Goal: Task Accomplishment & Management: Complete application form

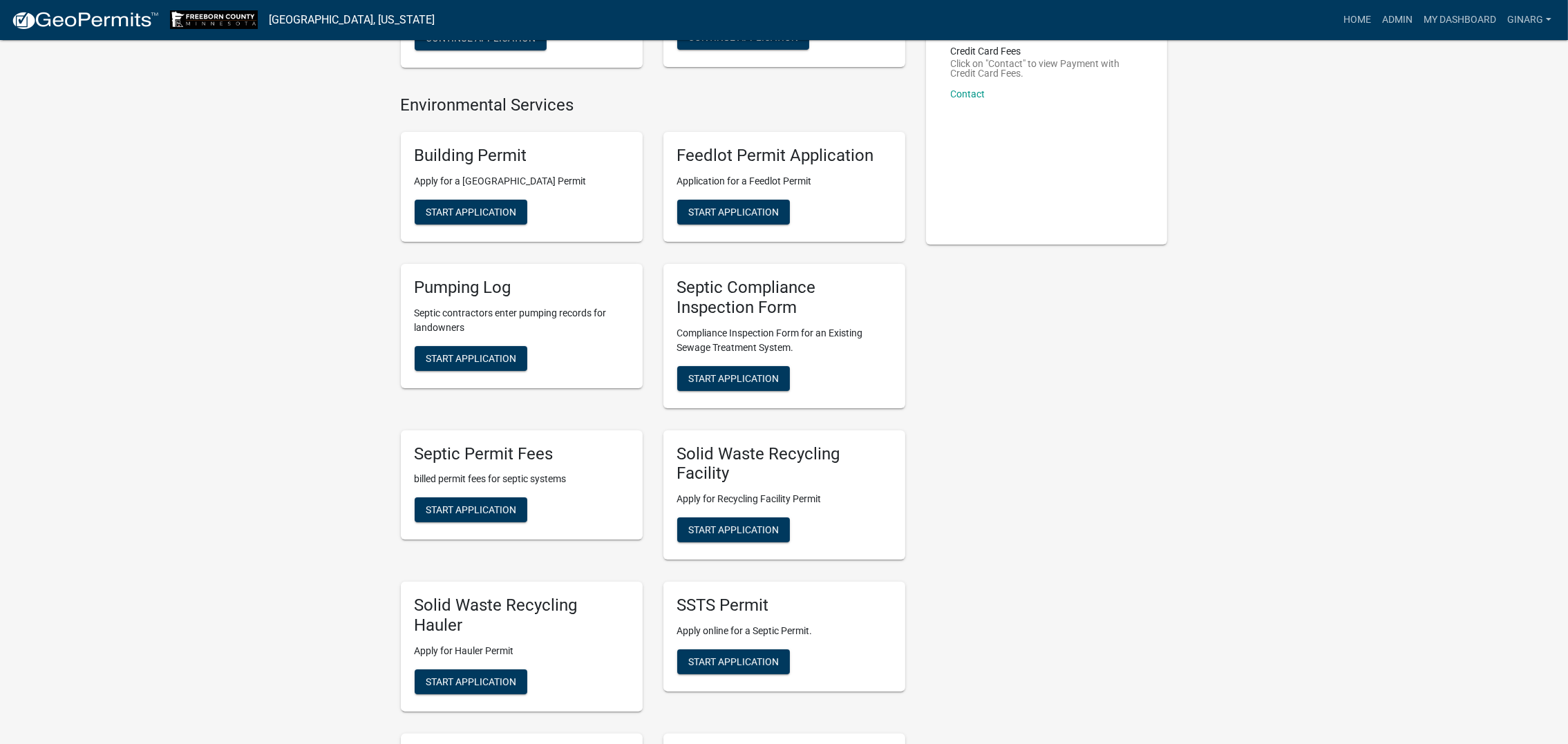
scroll to position [310, 0]
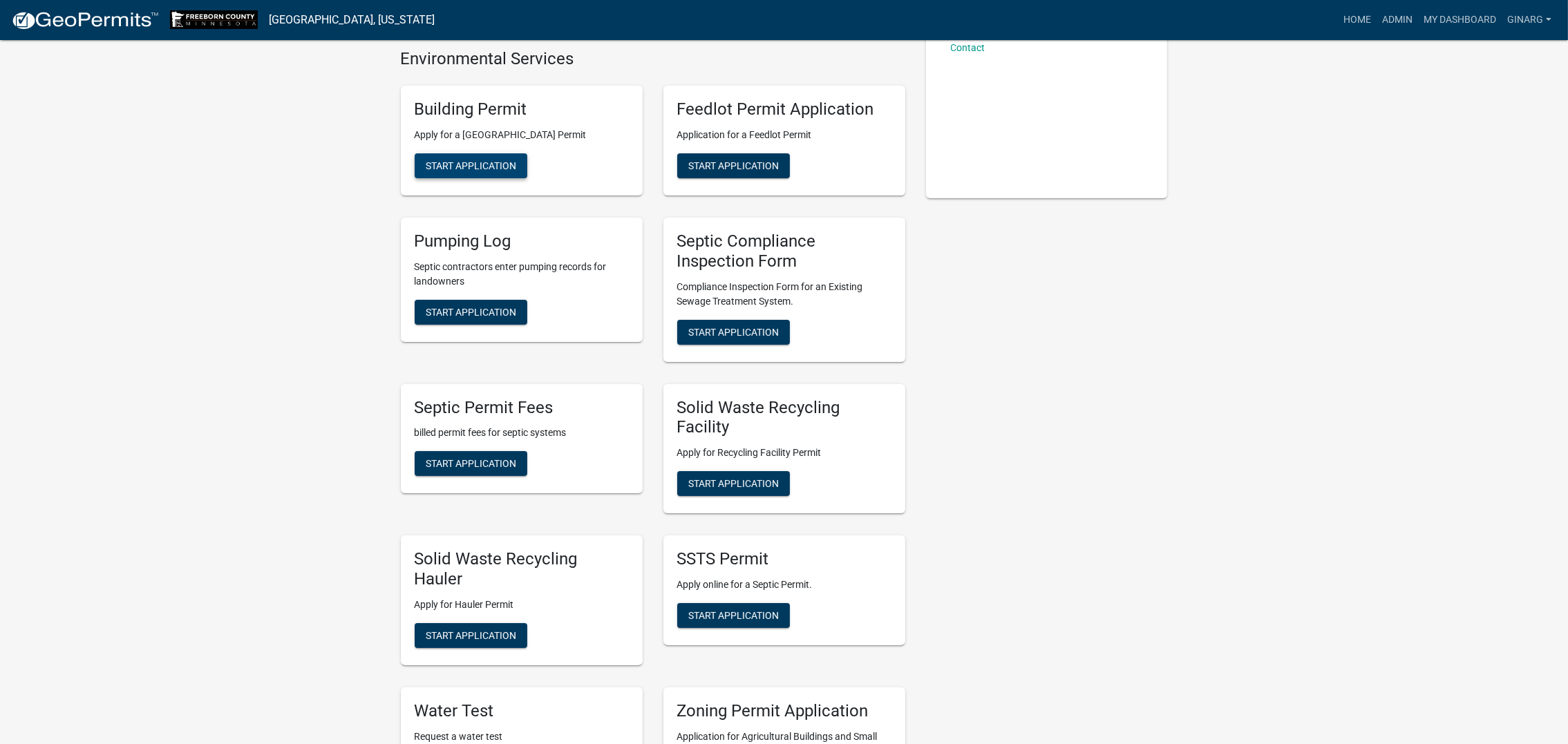
click at [492, 171] on span "Start Application" at bounding box center [471, 165] width 90 height 11
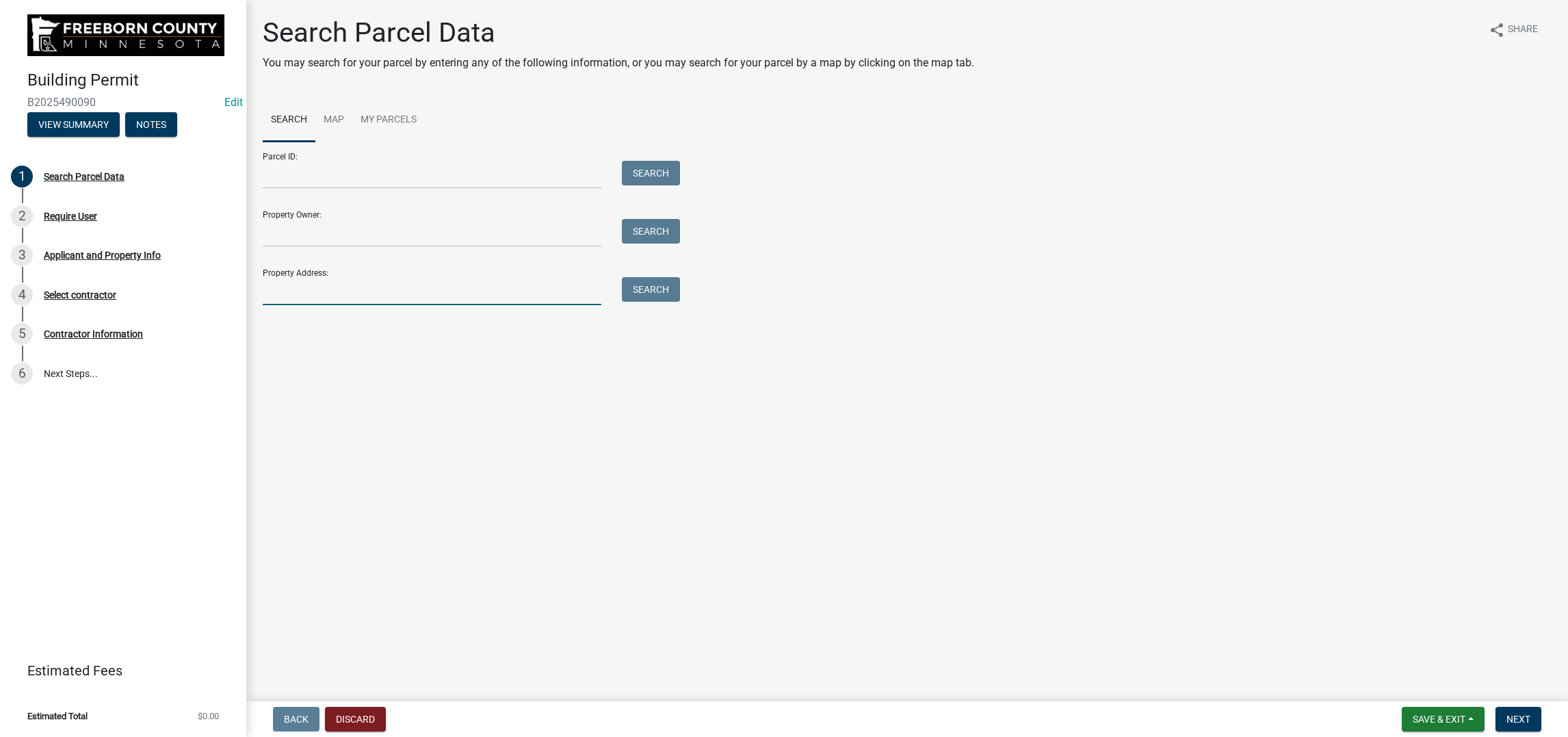
click at [387, 305] on input "Property Address:" at bounding box center [431, 291] width 338 height 28
type input "72041"
click at [675, 302] on button "Search" at bounding box center [651, 289] width 58 height 24
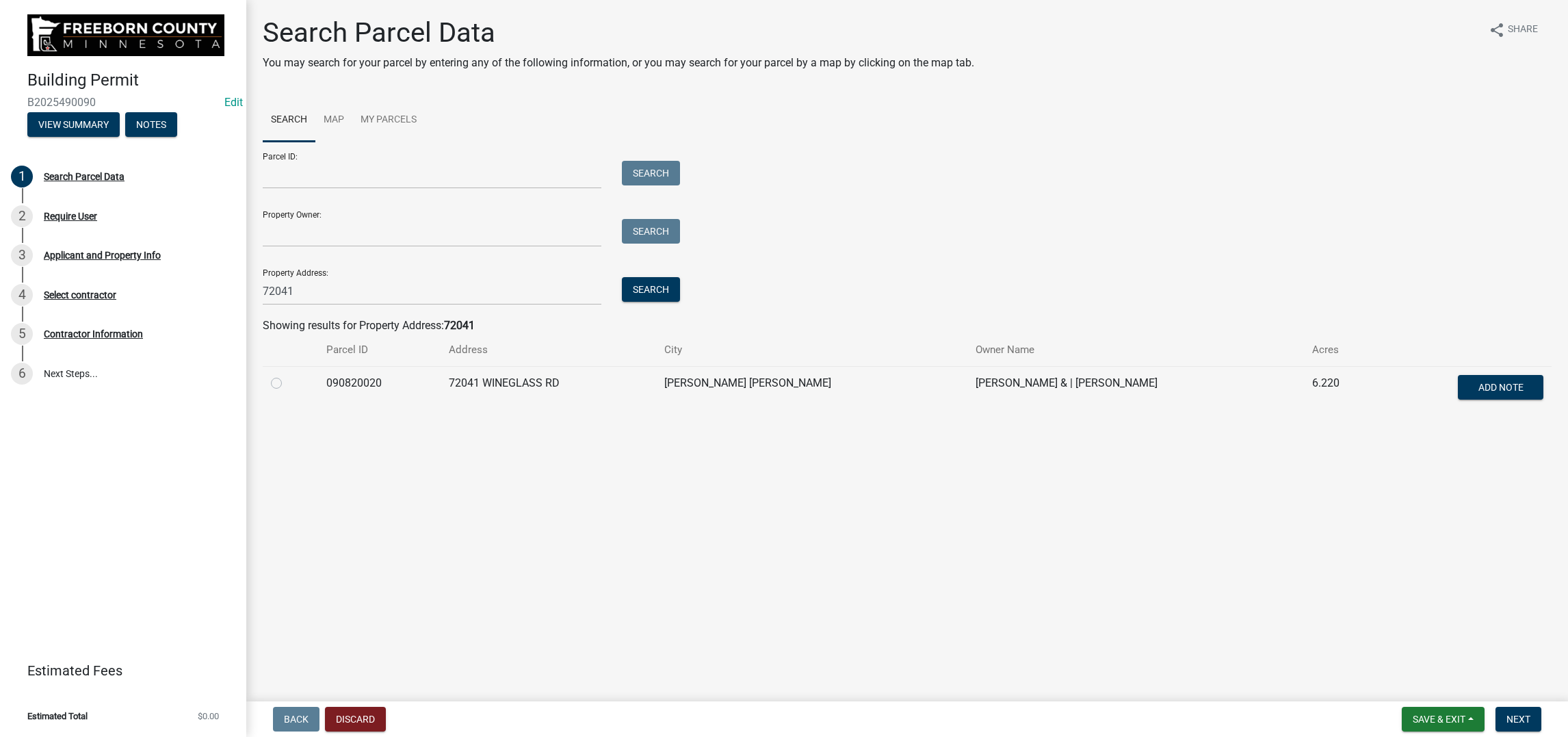
click at [287, 375] on label at bounding box center [287, 375] width 0 height 0
click at [292, 384] on input "radio" at bounding box center [291, 379] width 9 height 9
radio input "true"
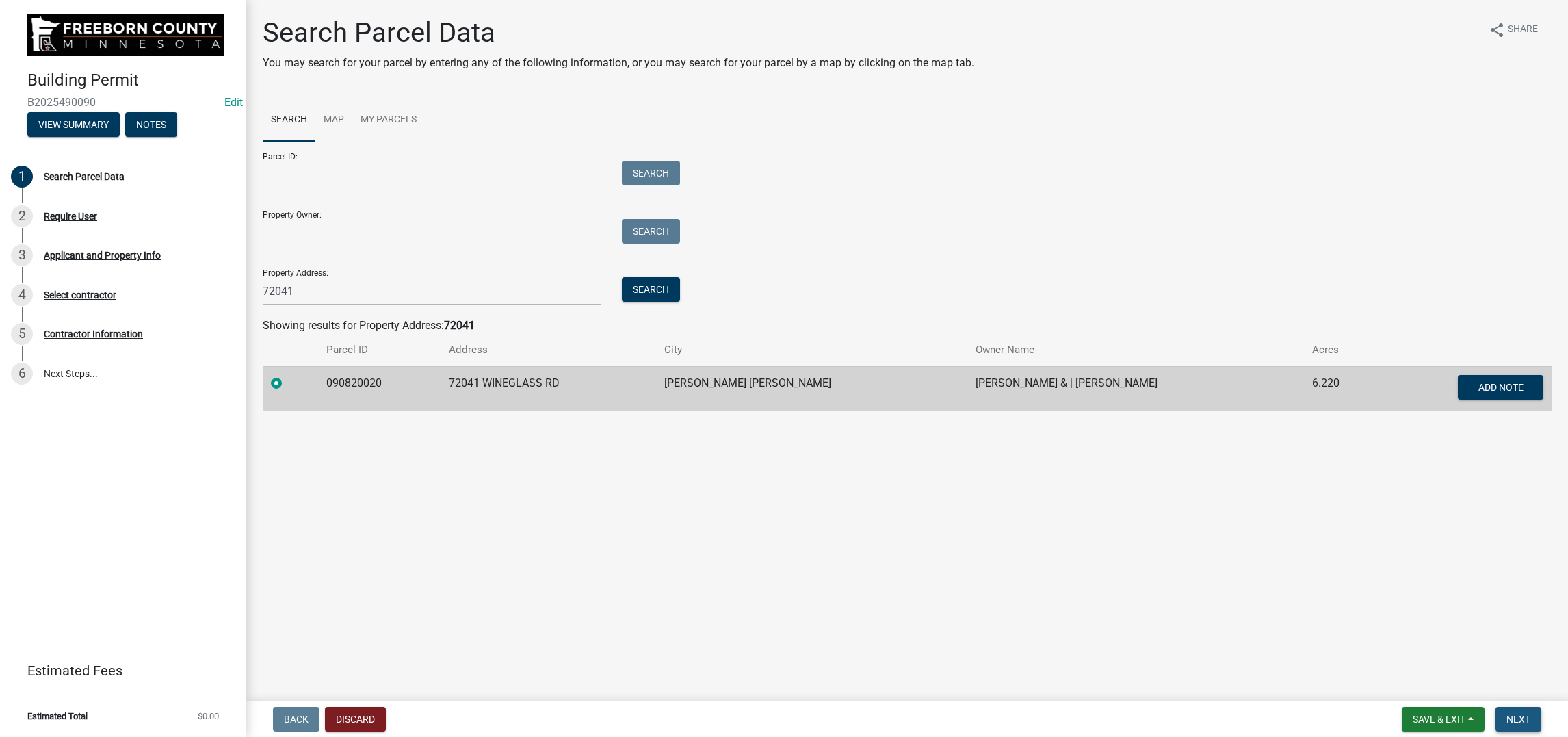
click at [1289, 589] on span "Next" at bounding box center [1518, 719] width 24 height 11
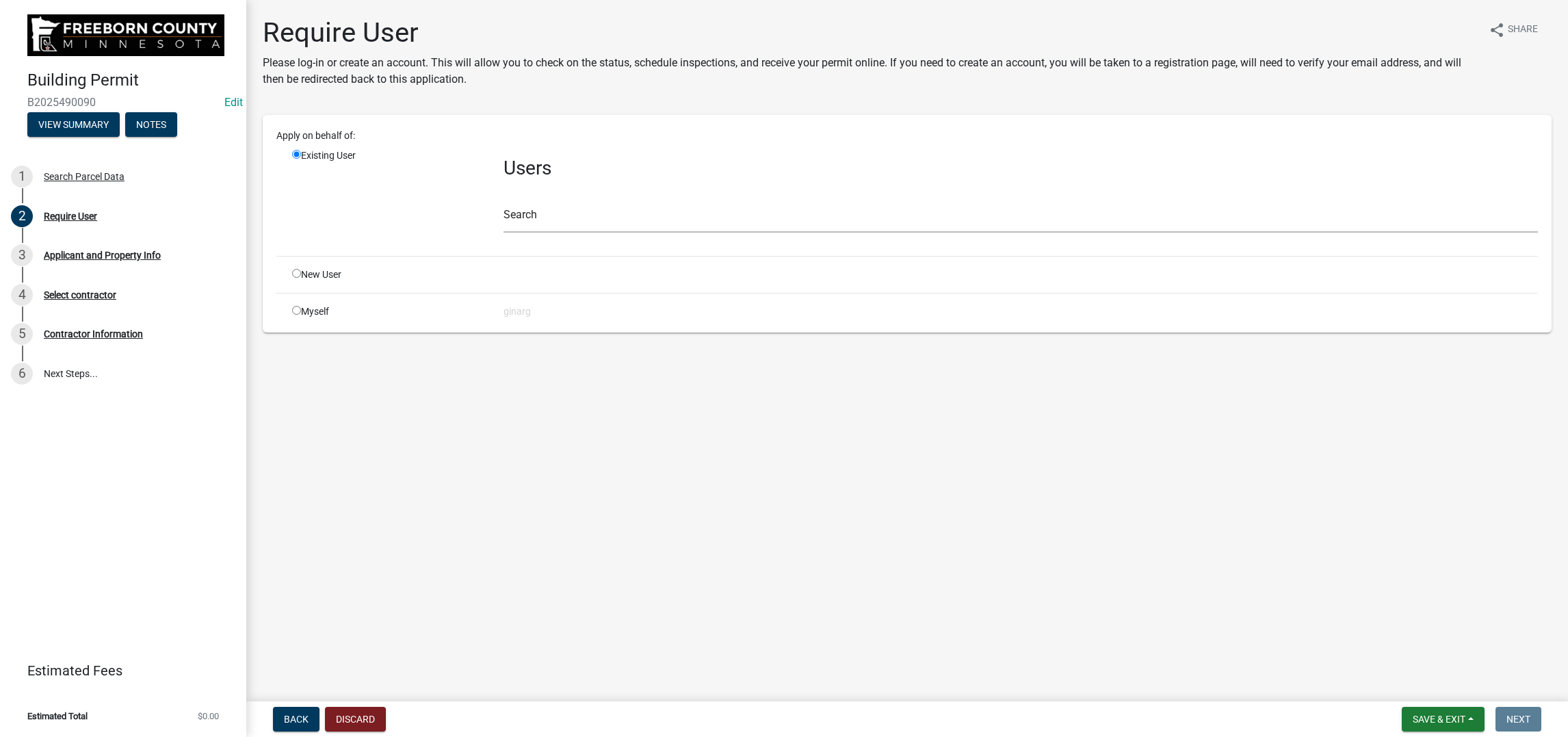
click at [301, 315] on input "radio" at bounding box center [296, 310] width 9 height 9
radio input "true"
radio input "false"
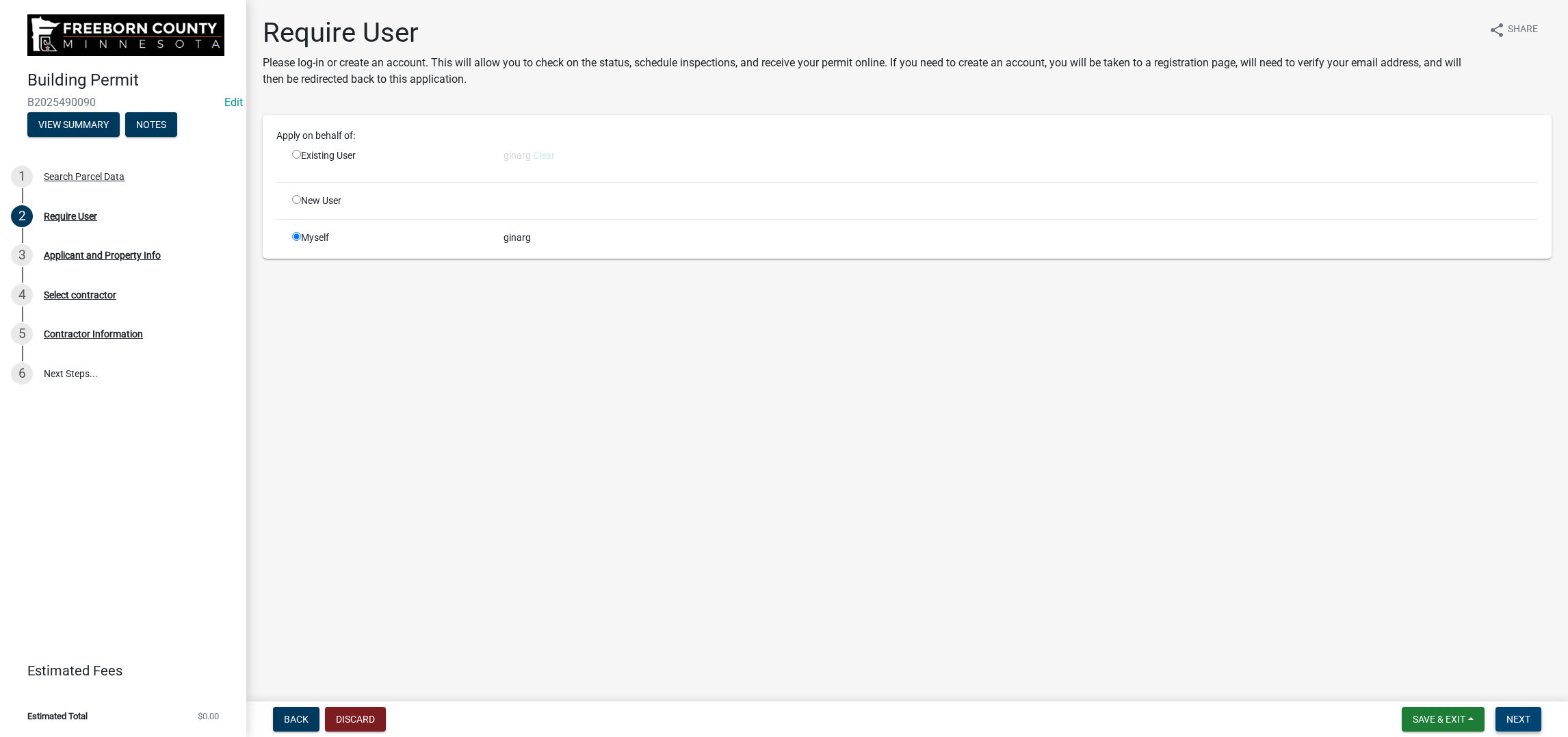
click at [1289, 589] on span "Next" at bounding box center [1518, 719] width 24 height 11
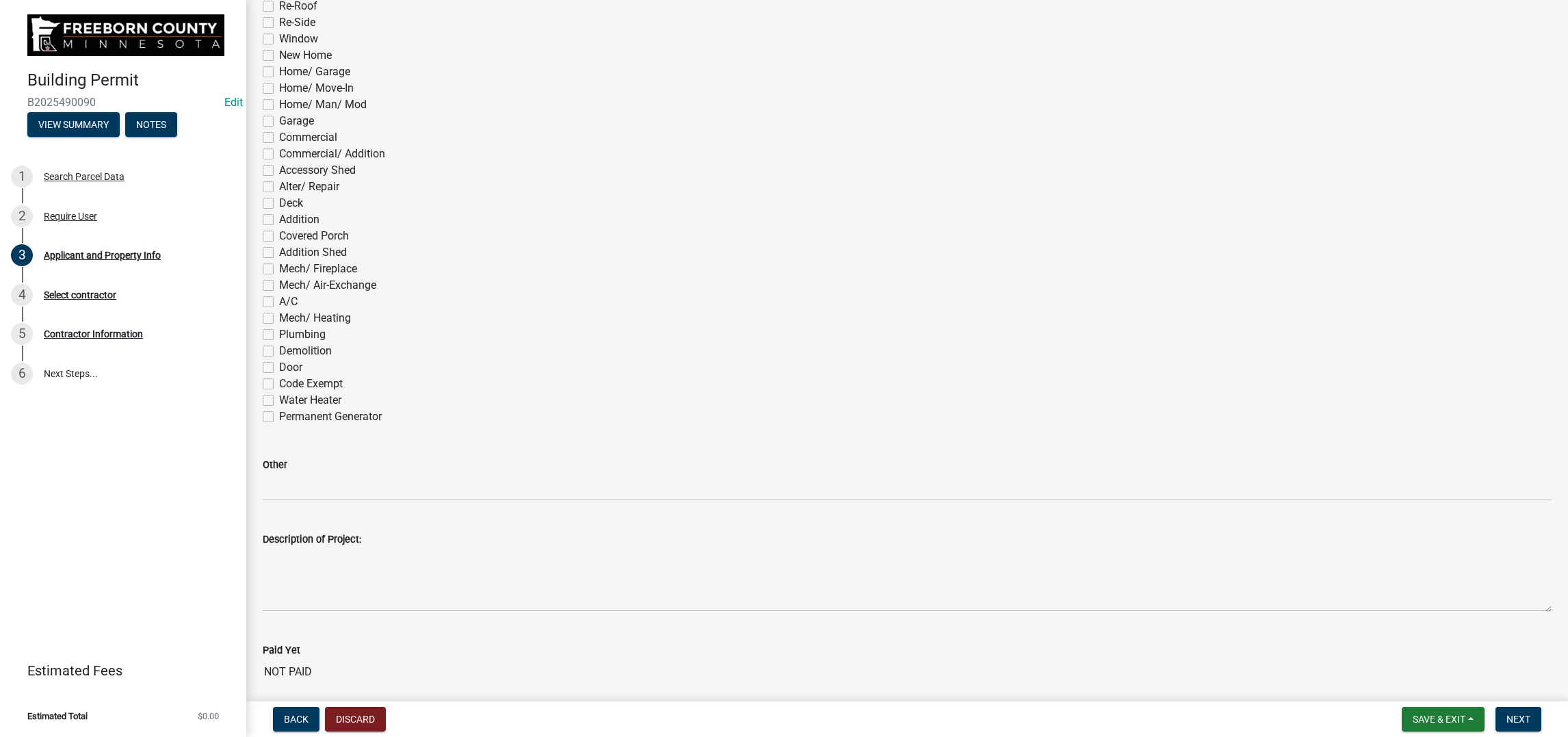
scroll to position [719, 0]
click at [285, 12] on label "Re-Roof" at bounding box center [298, 3] width 39 height 16
click at [285, 4] on input "Re-Roof" at bounding box center [283, -1] width 9 height 9
checkbox input "true"
checkbox input "false"
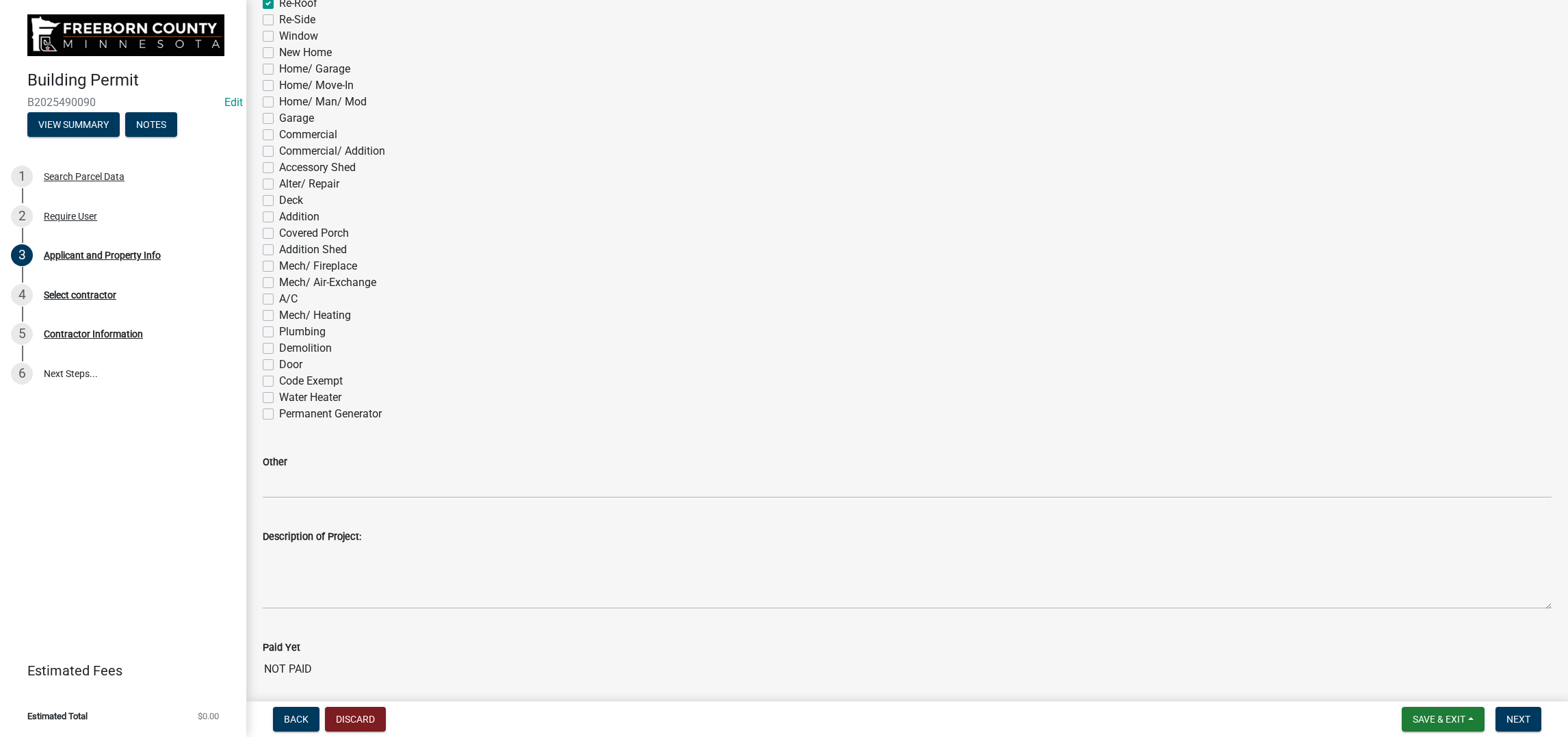
checkbox input "false"
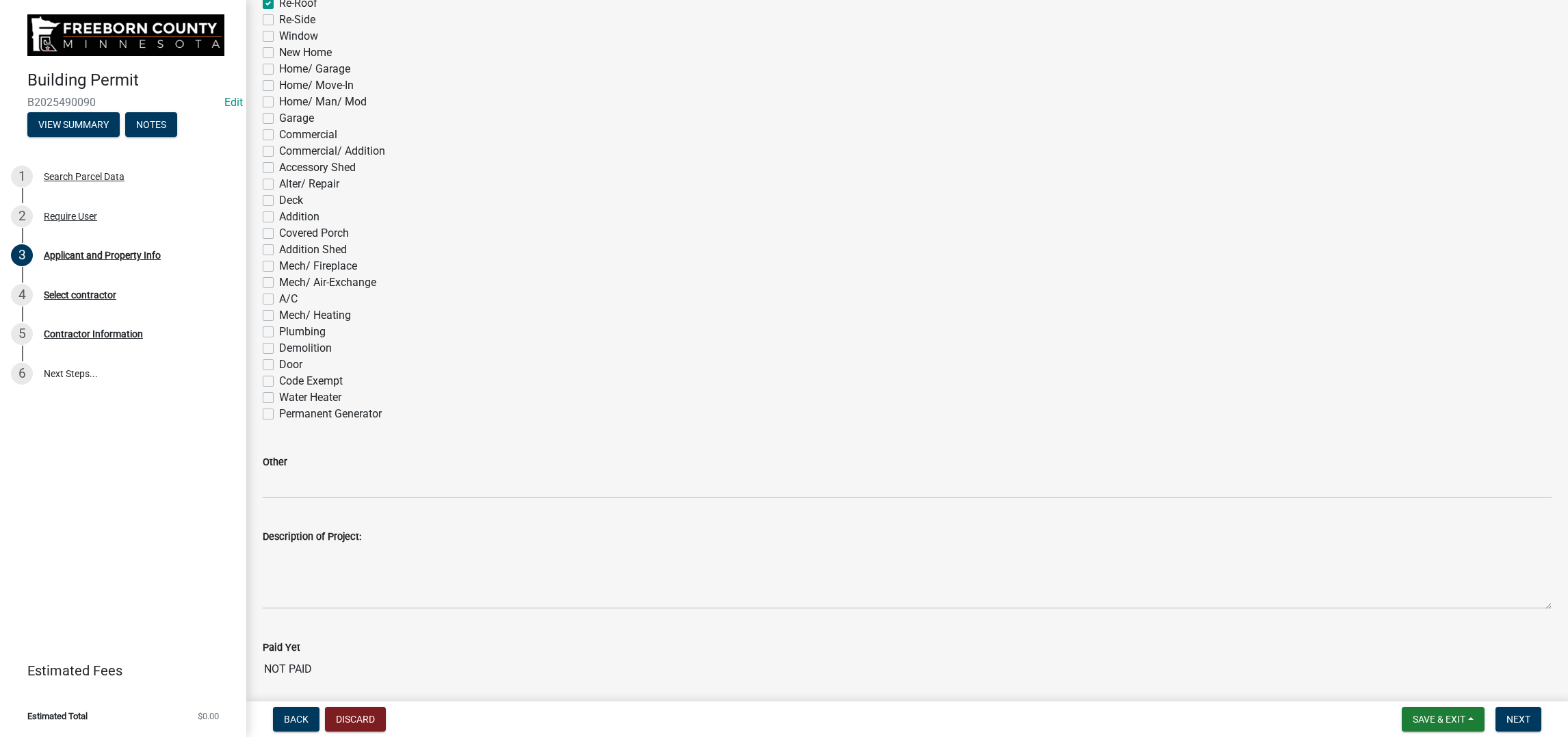
checkbox input "false"
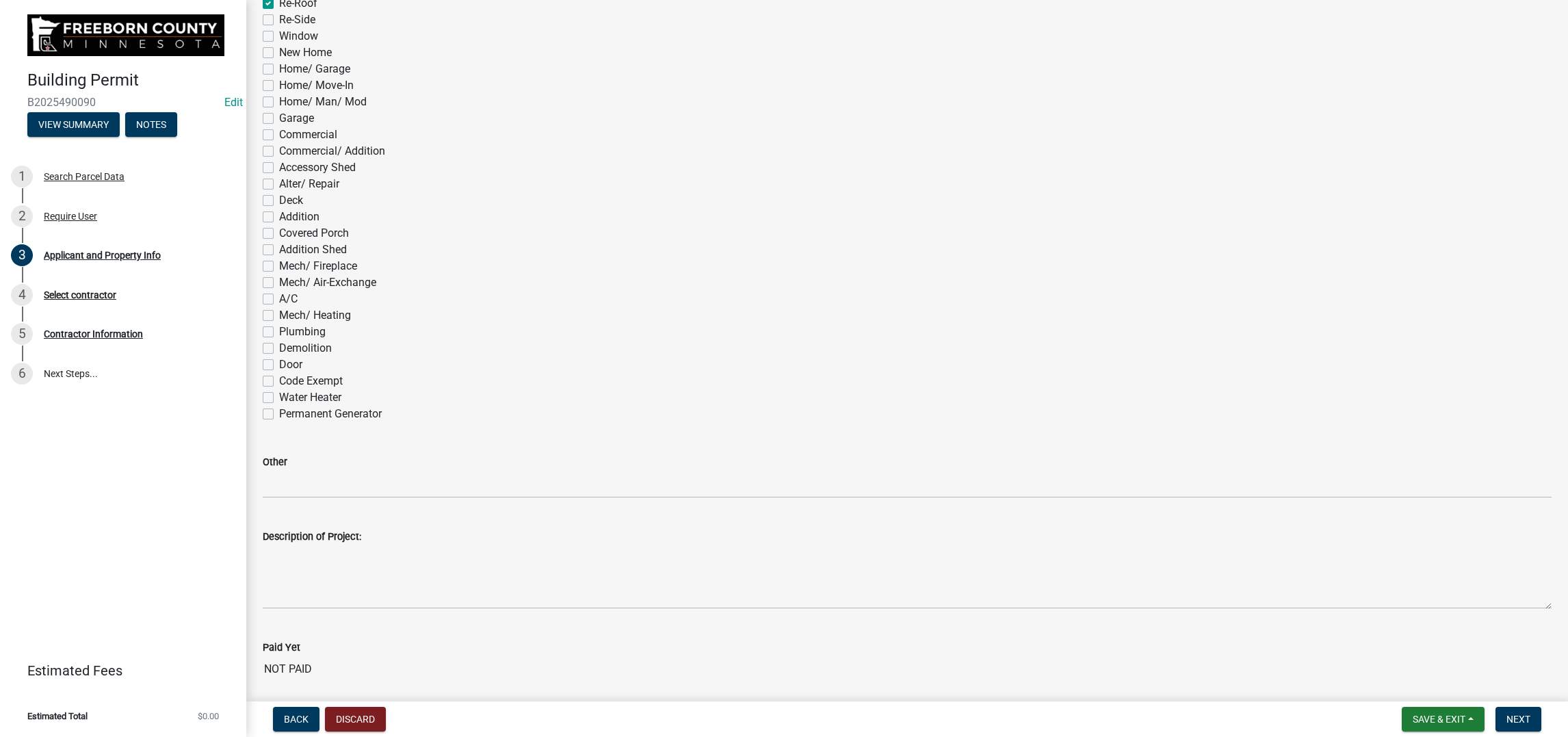
checkbox input "false"
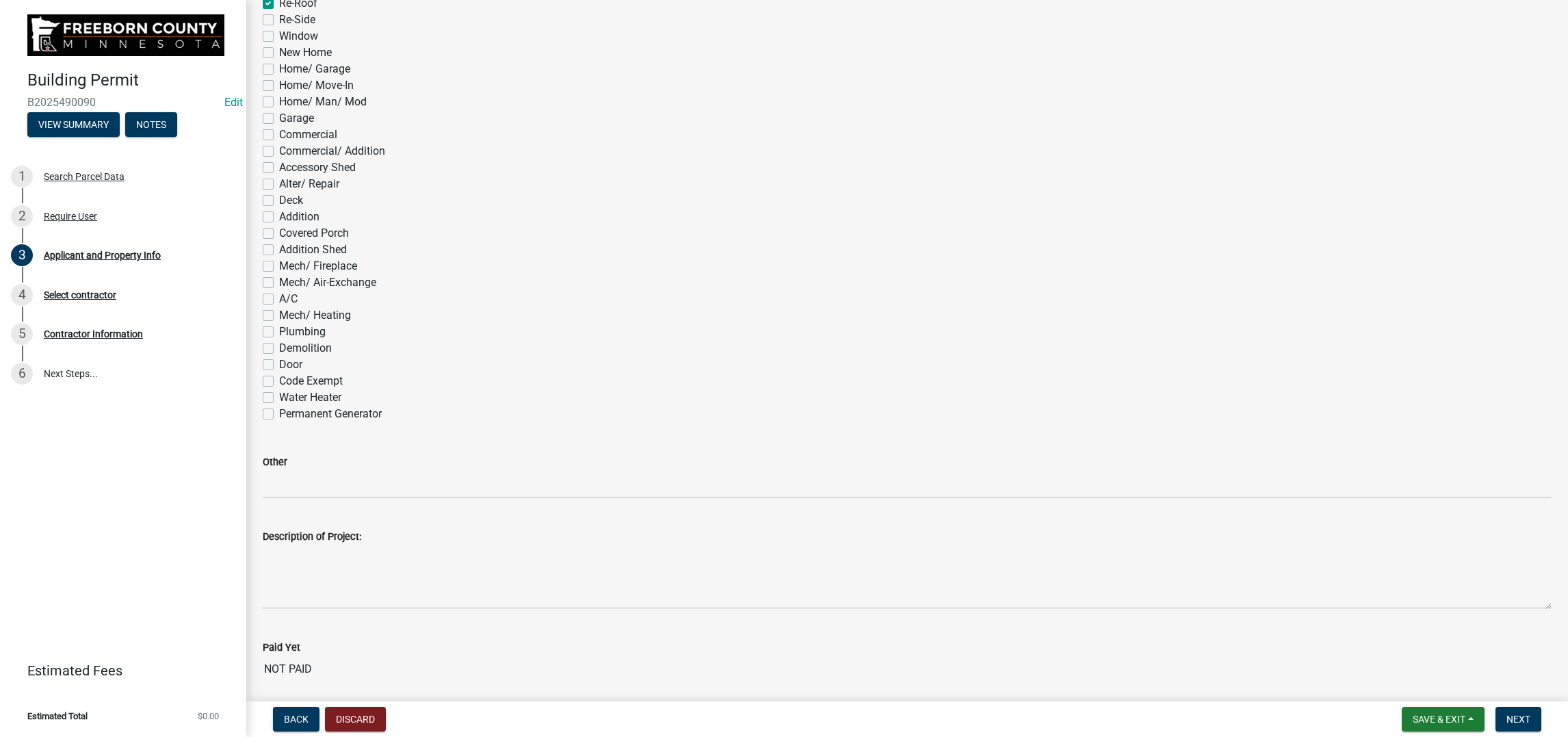
checkbox input "false"
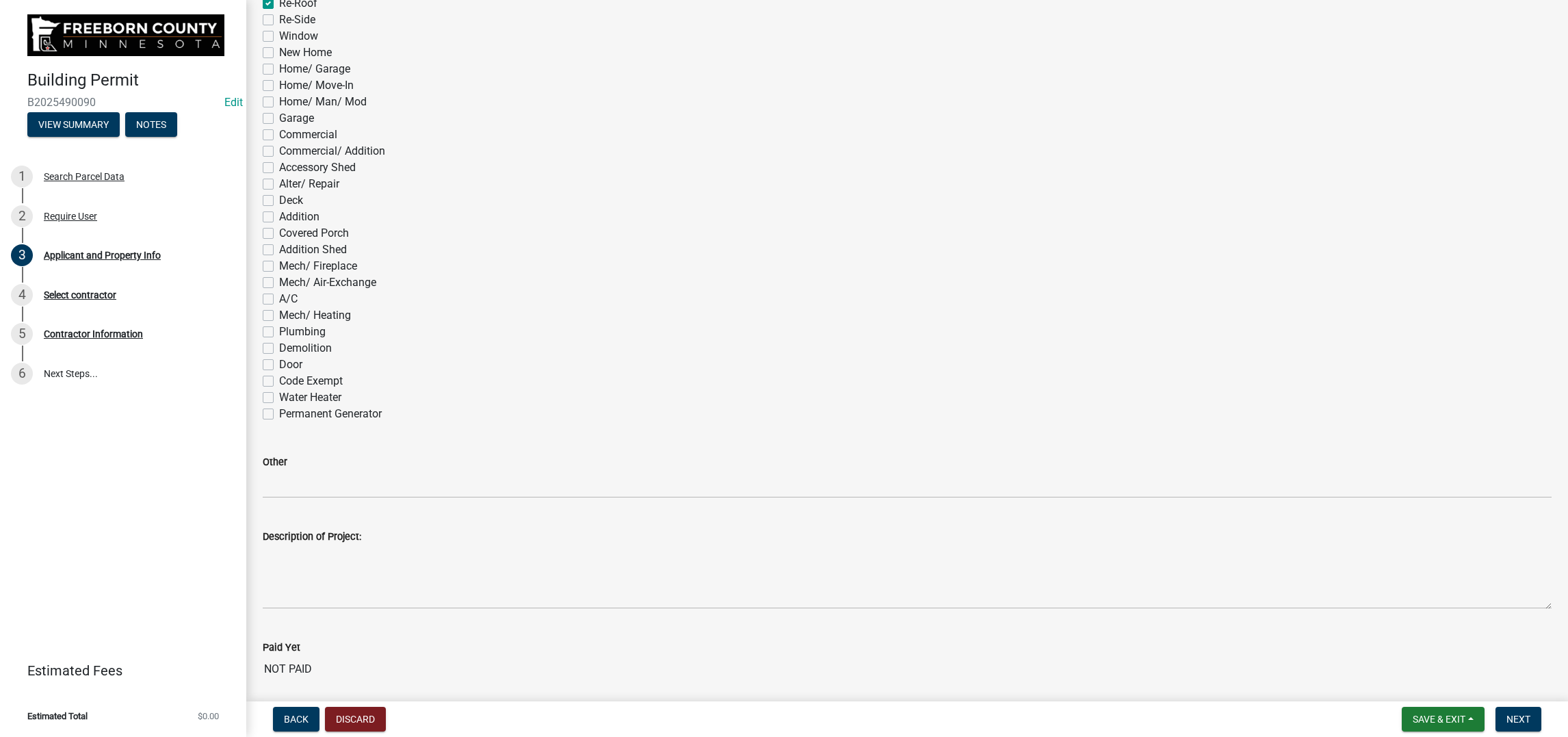
checkbox input "false"
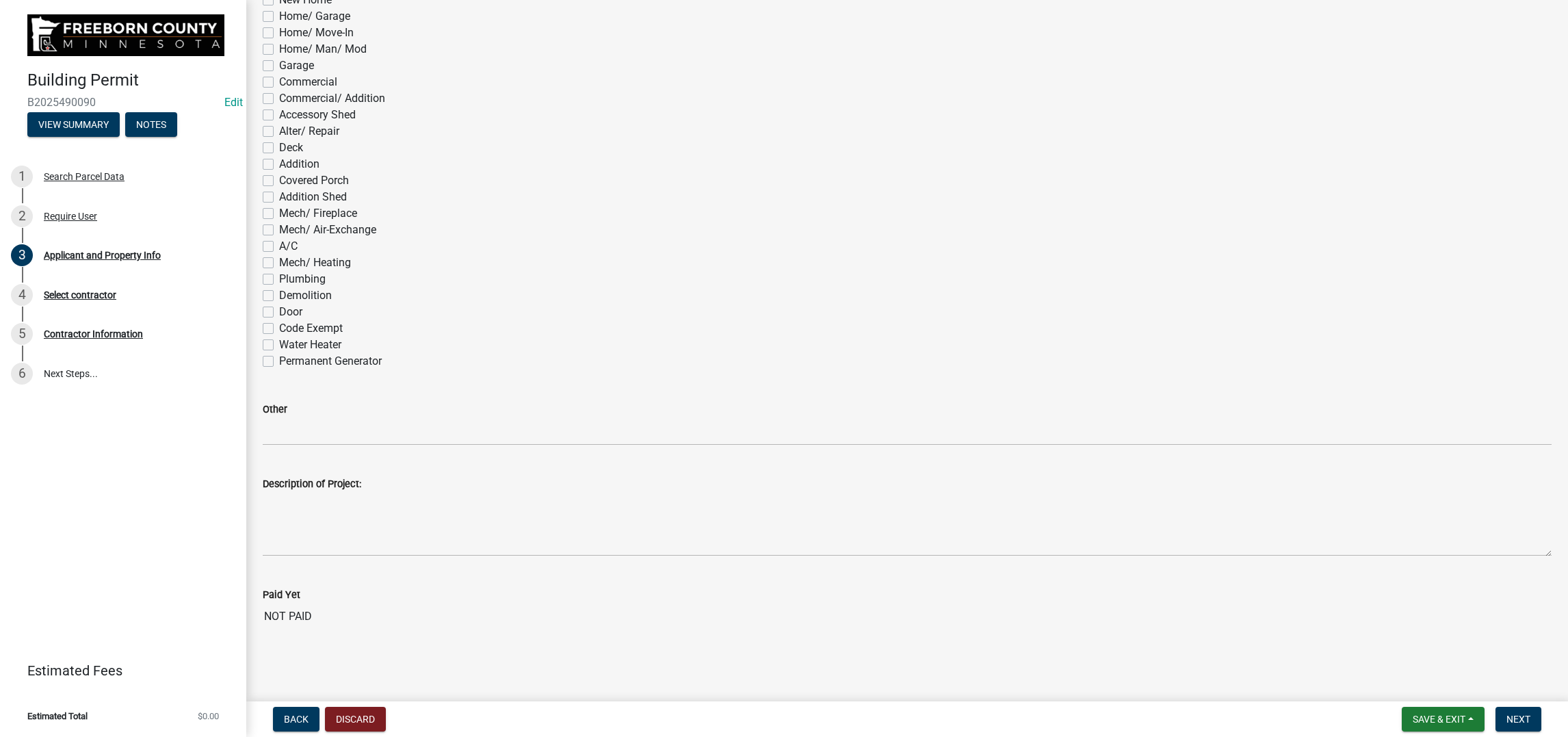
scroll to position [1479, 0]
click at [1289, 589] on span "Next" at bounding box center [1518, 719] width 24 height 11
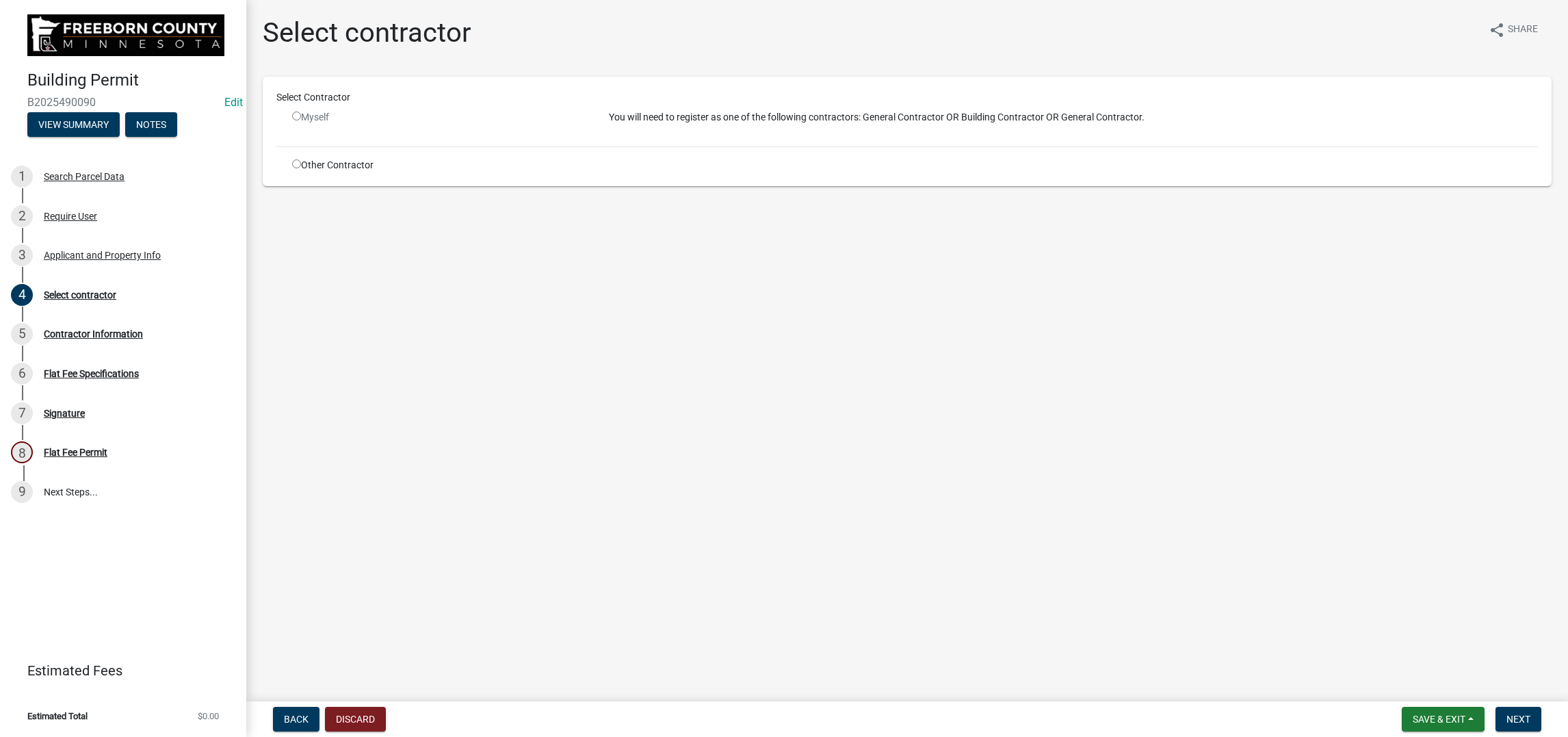
click at [301, 169] on input "radio" at bounding box center [296, 163] width 9 height 9
radio input "true"
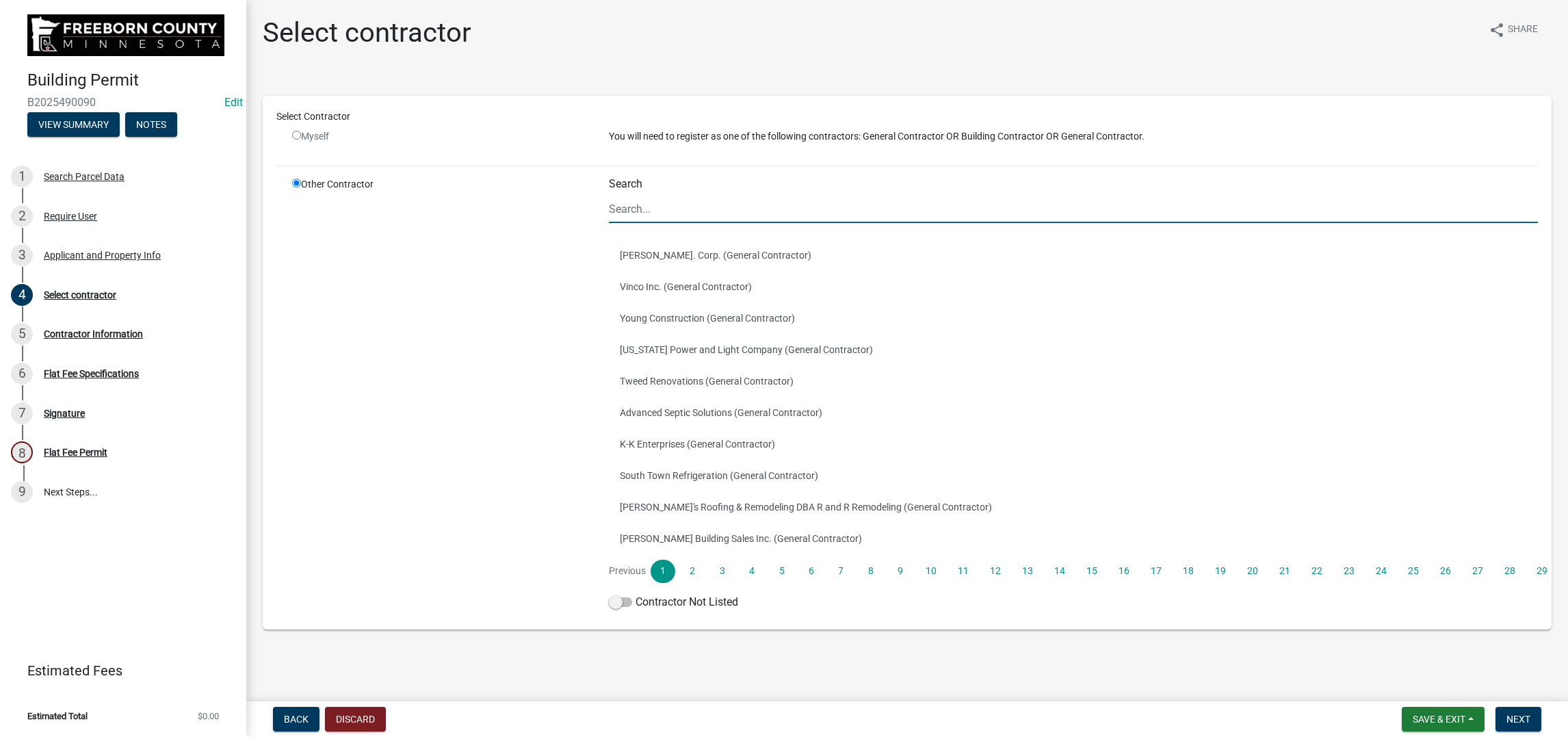
click at [671, 223] on input "Search" at bounding box center [1073, 208] width 929 height 28
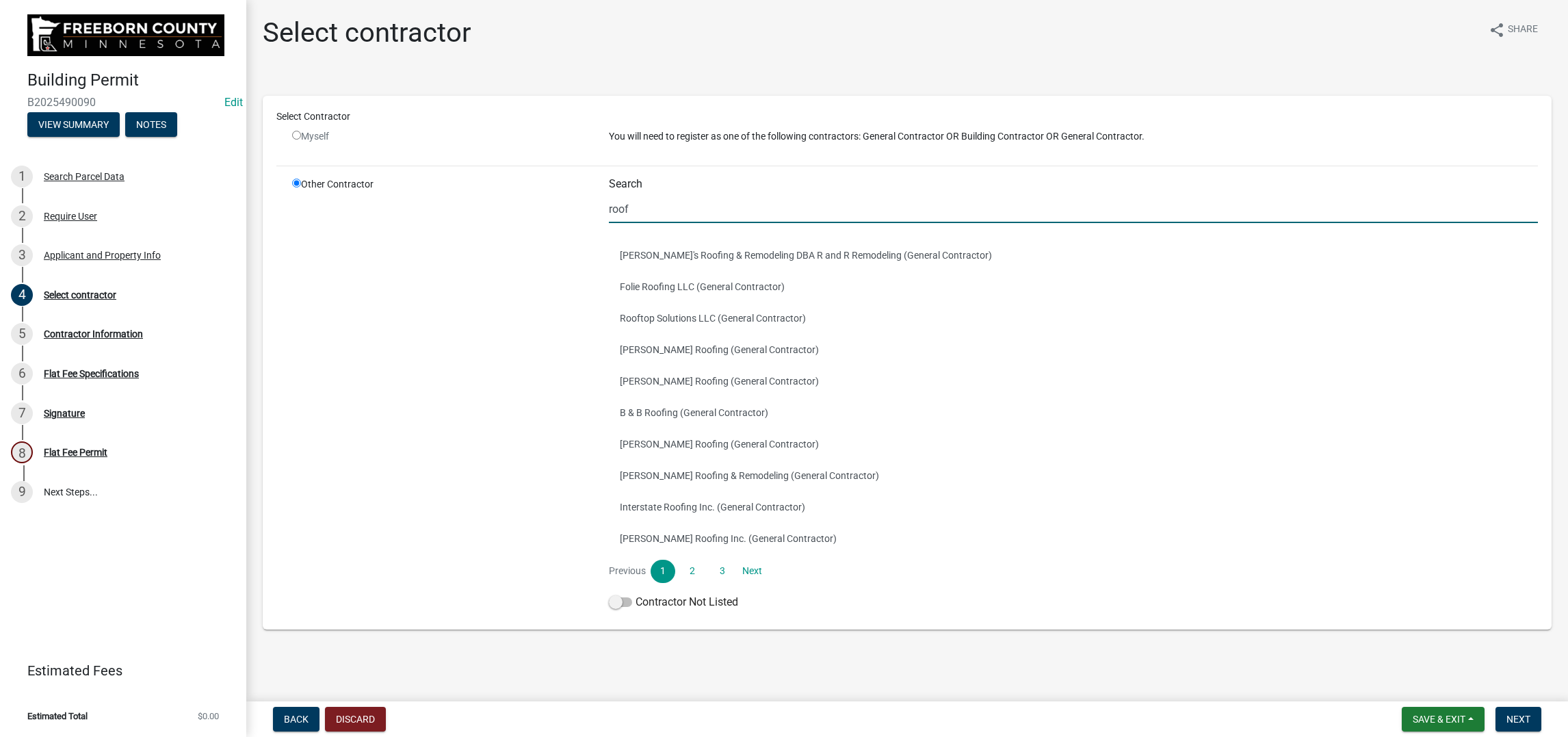
type input "rooftop"
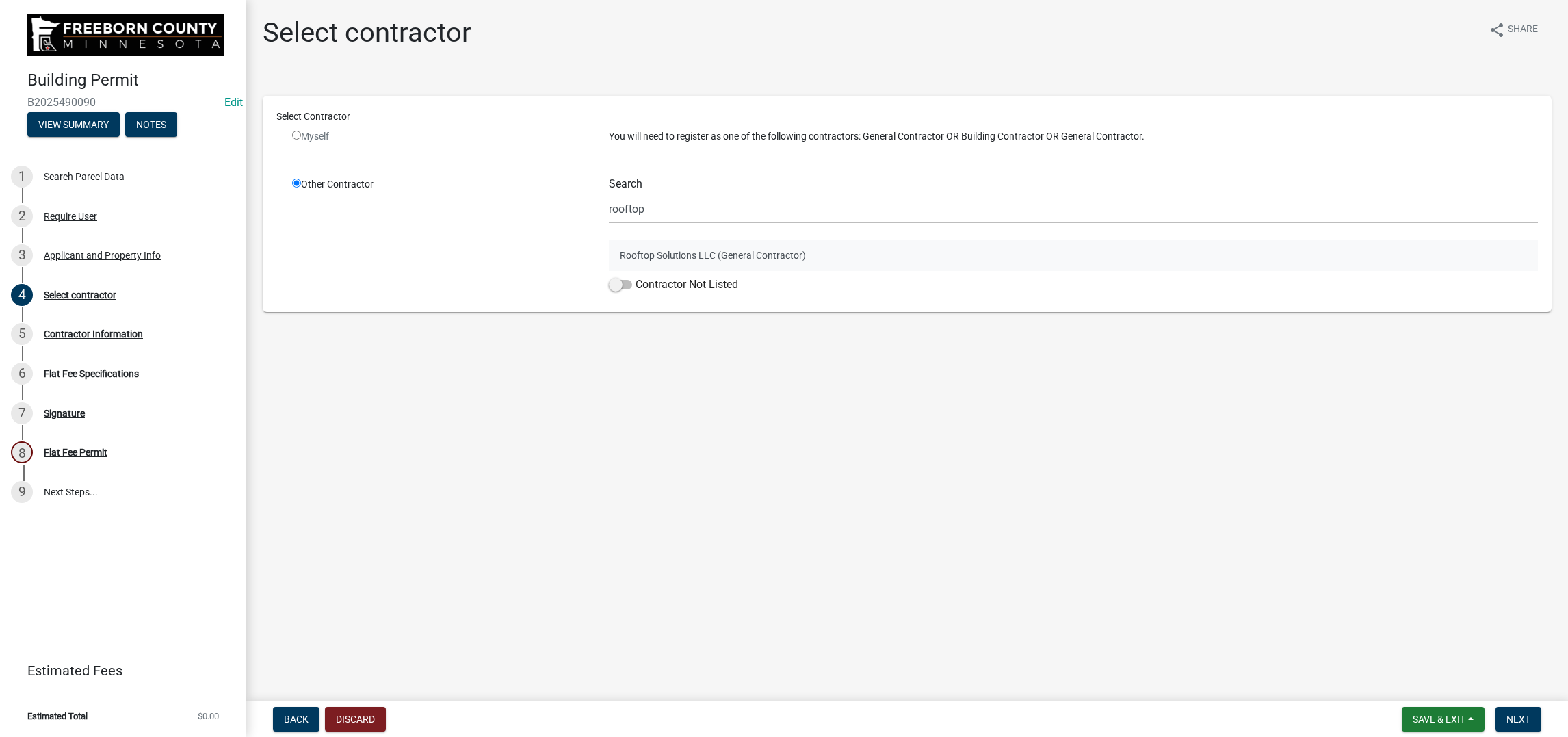
click at [658, 272] on button "Rooftop Solutions LLC (General Contractor)" at bounding box center [1073, 255] width 929 height 31
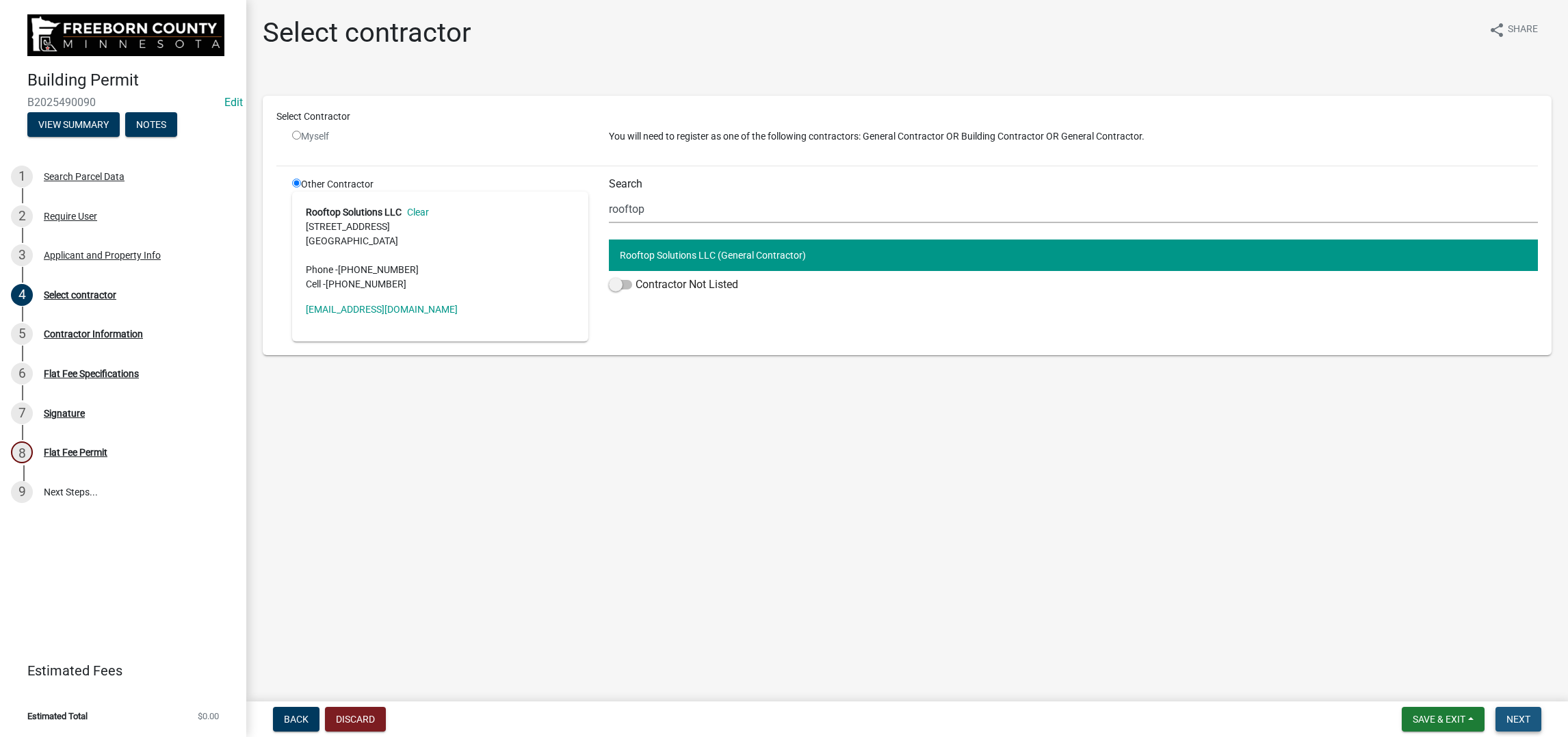
click at [1289, 589] on span "Next" at bounding box center [1518, 719] width 24 height 11
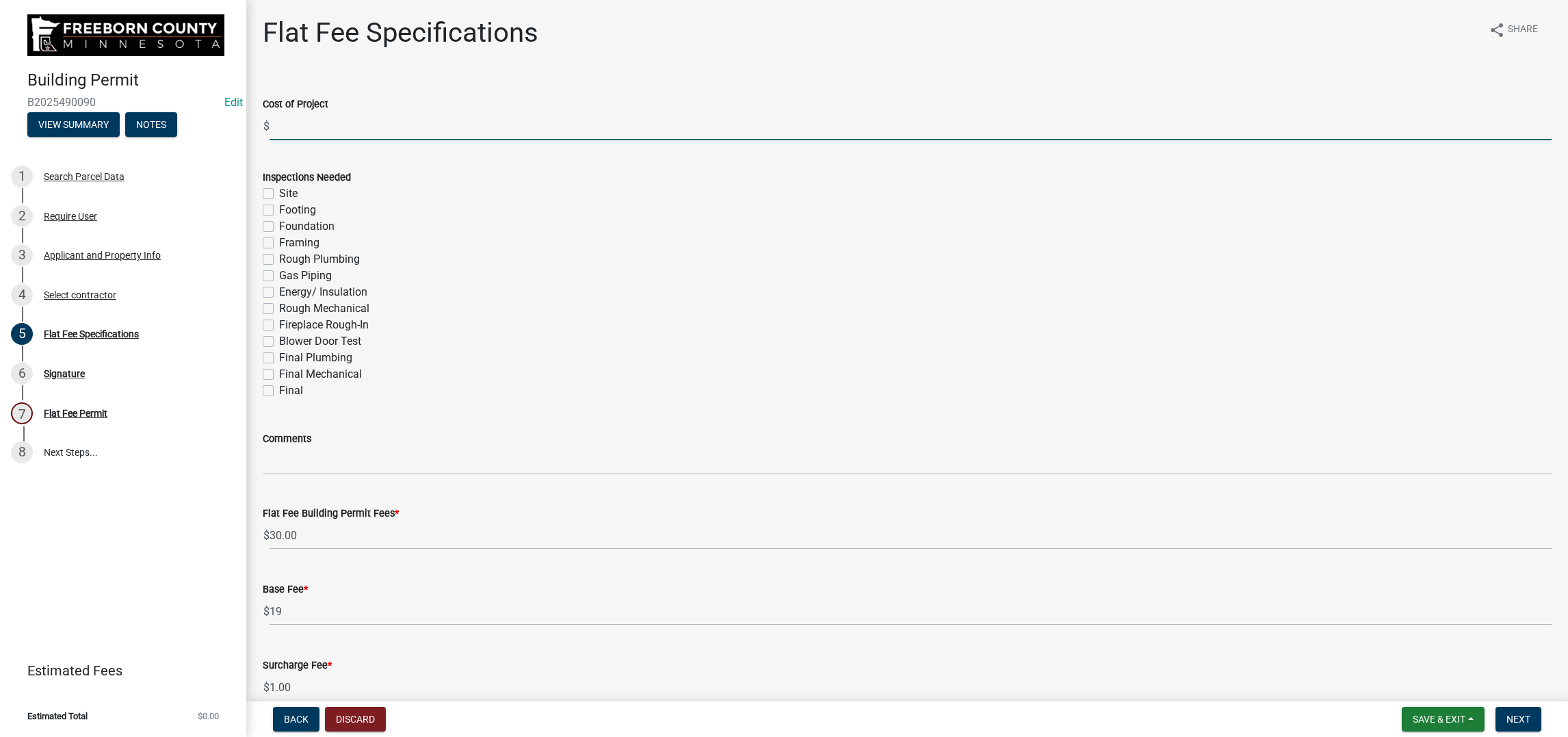
click at [311, 141] on input "text" at bounding box center [910, 126] width 1282 height 28
type input "36800"
drag, startPoint x: 284, startPoint y: 584, endPoint x: 298, endPoint y: 582, distance: 14.1
click at [285, 400] on label "Final" at bounding box center [291, 391] width 24 height 16
click at [285, 392] on input "Final" at bounding box center [283, 387] width 9 height 9
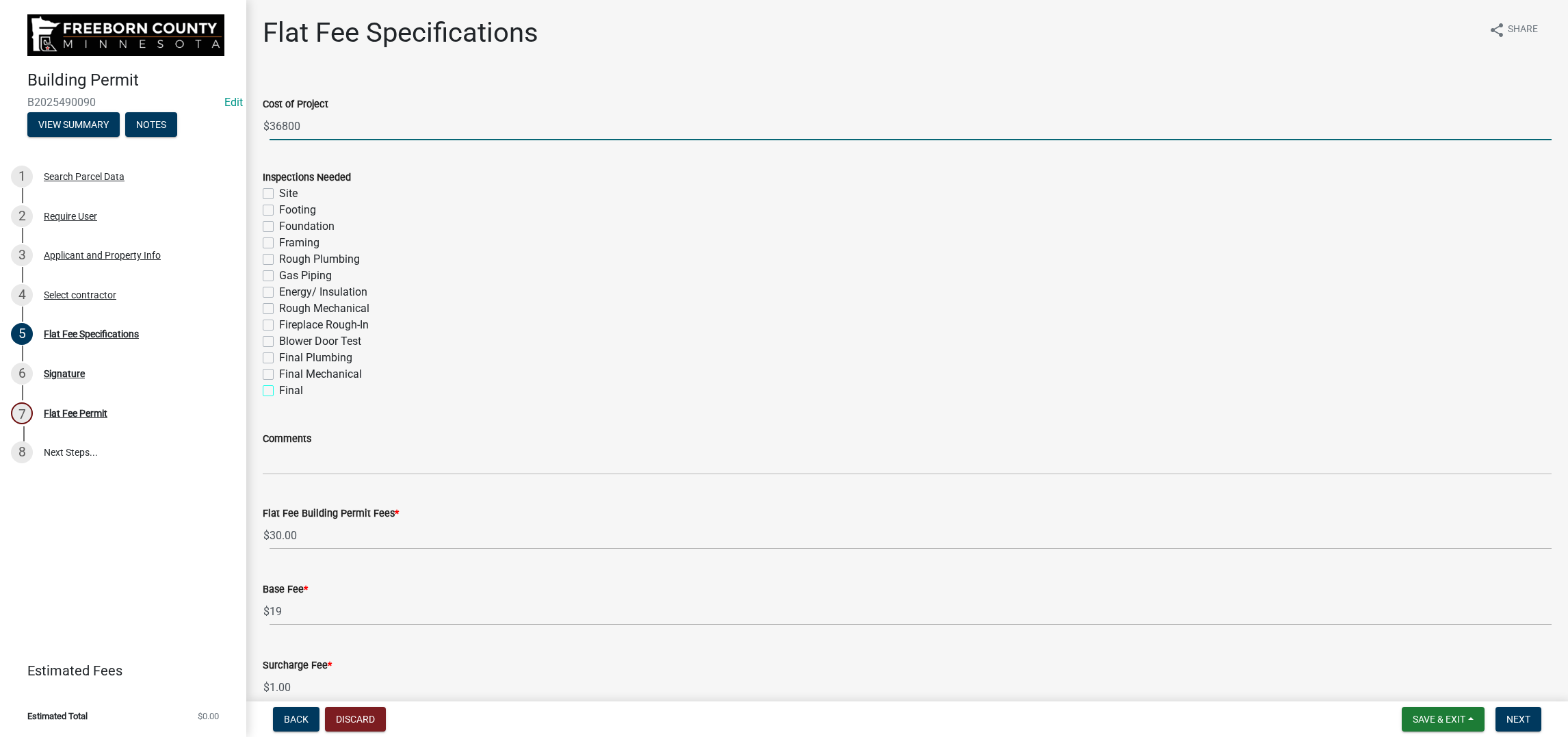
checkbox input "true"
checkbox input "false"
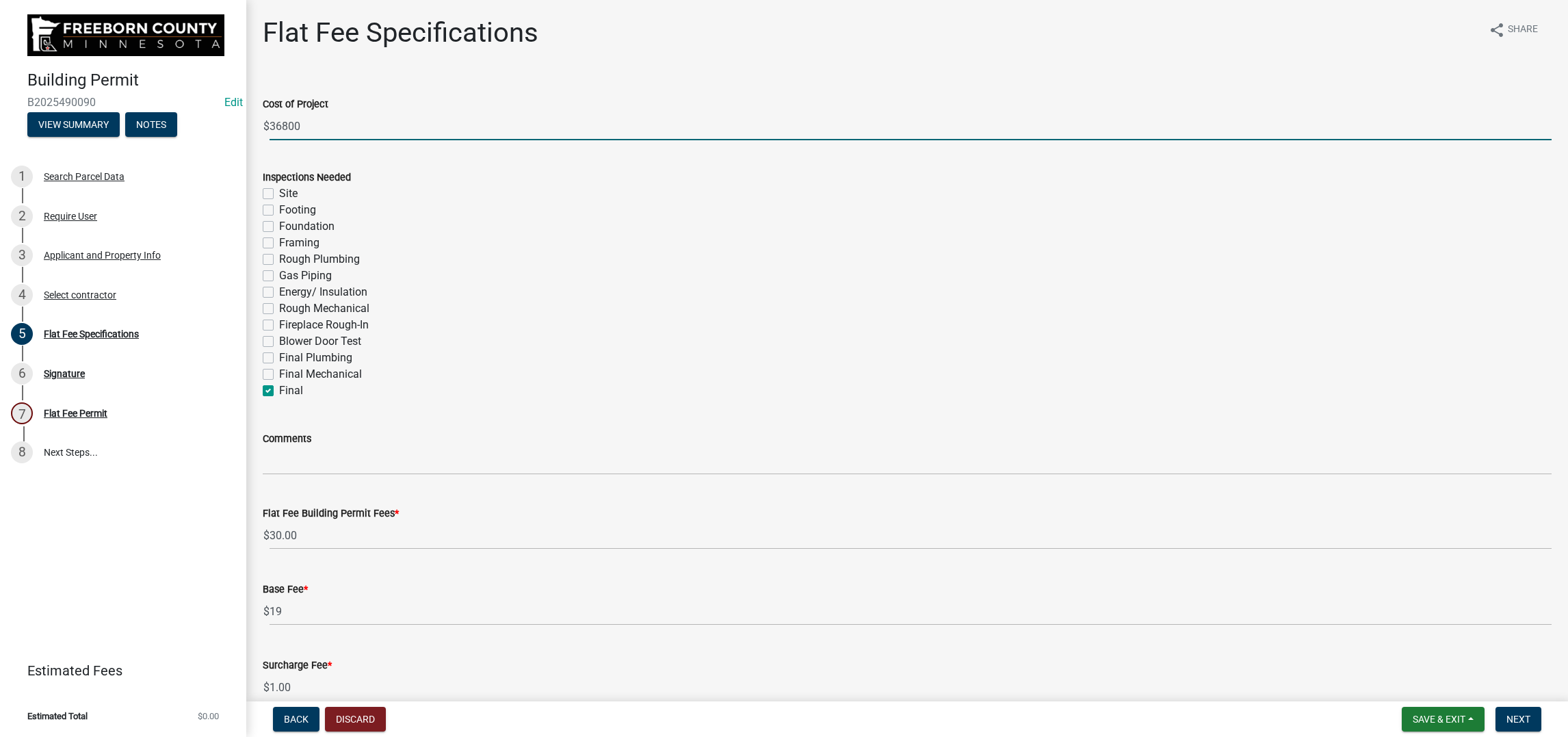
checkbox input "false"
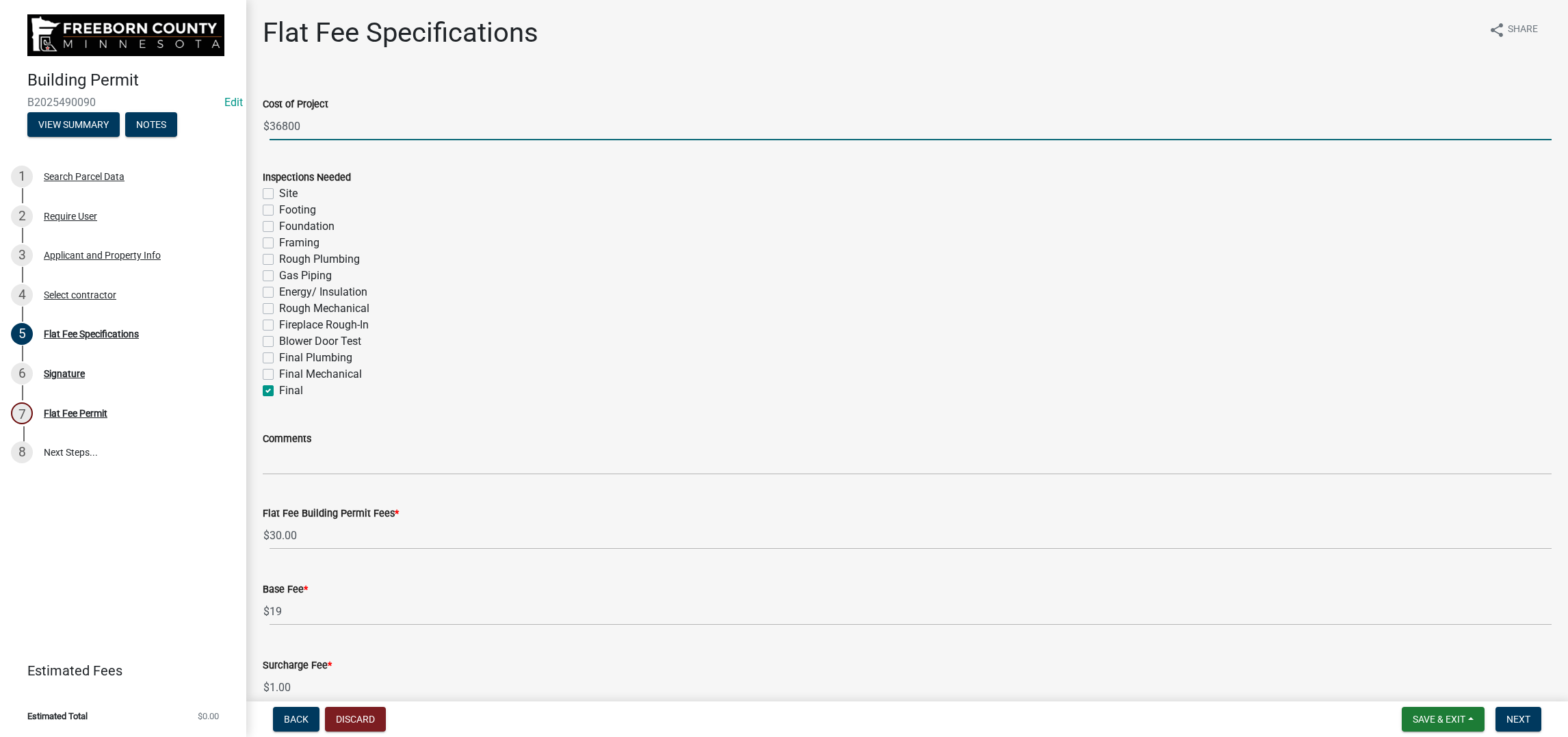
checkbox input "false"
checkbox input "true"
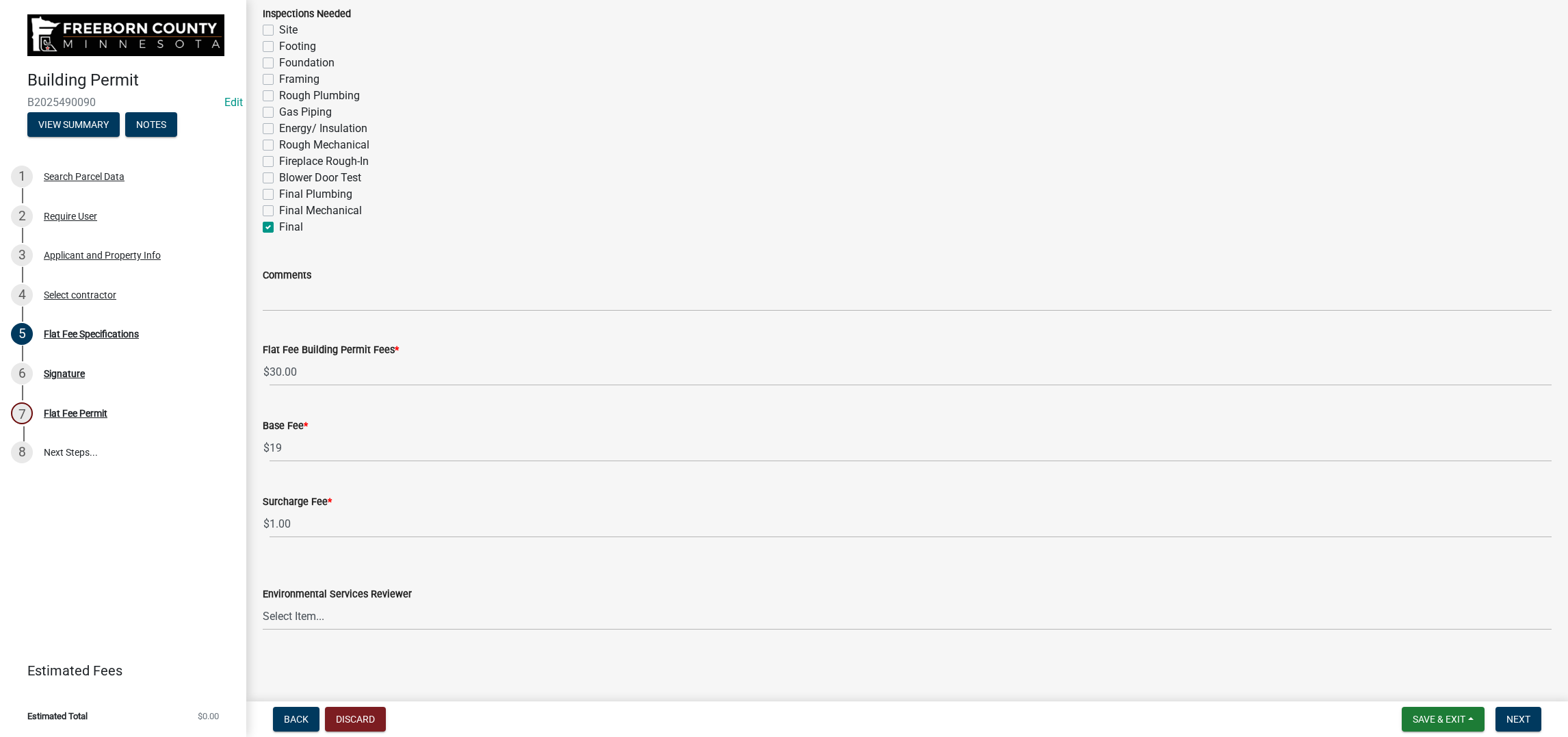
scroll to position [206, 0]
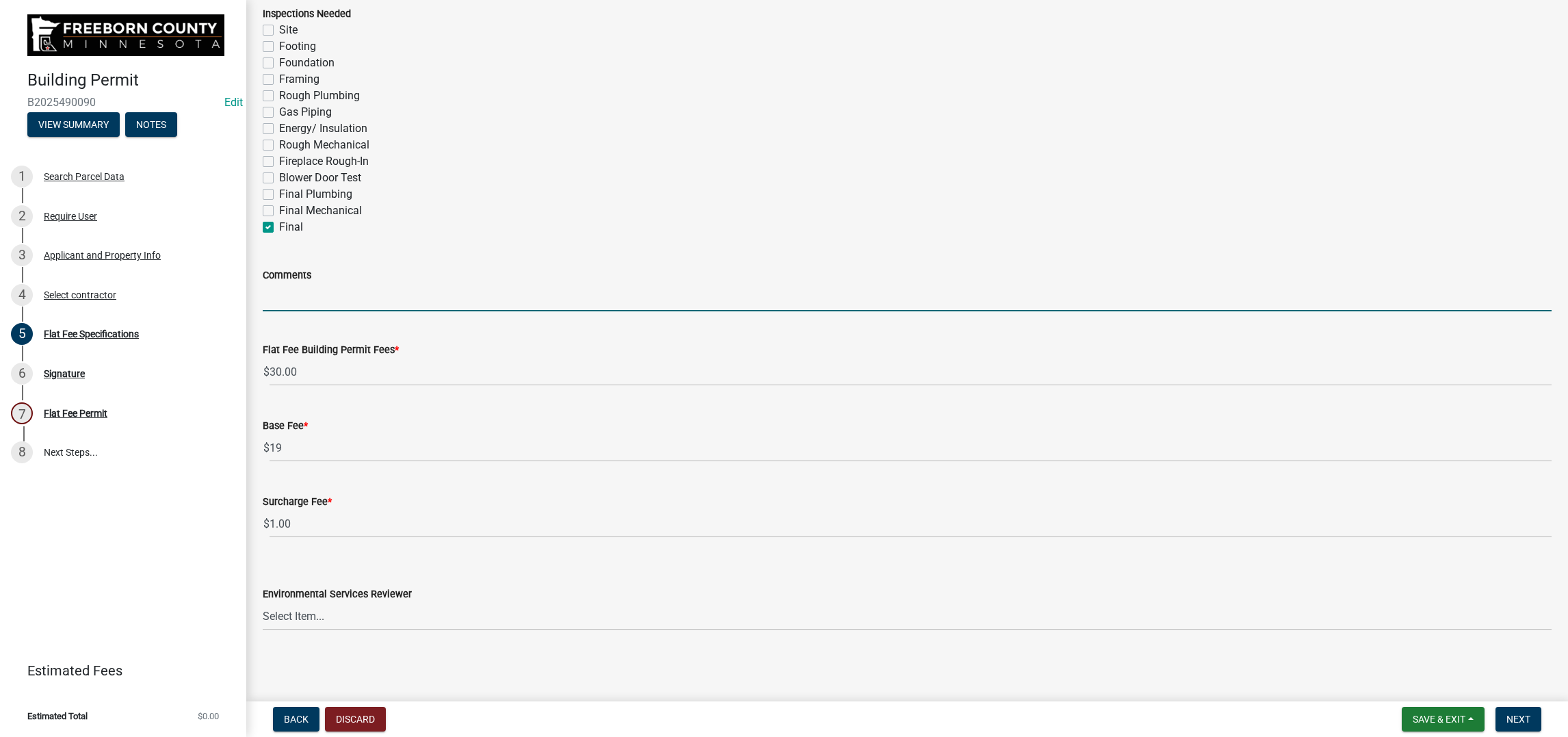
click at [307, 311] on input "Comments" at bounding box center [907, 297] width 1289 height 28
type input "house, garage and shed 61 sq."
click at [638, 589] on select "Select Item... [PERSON_NAME] [PERSON_NAME] [PERSON_NAME] [PERSON_NAME] [PERSON_…" at bounding box center [907, 616] width 1289 height 28
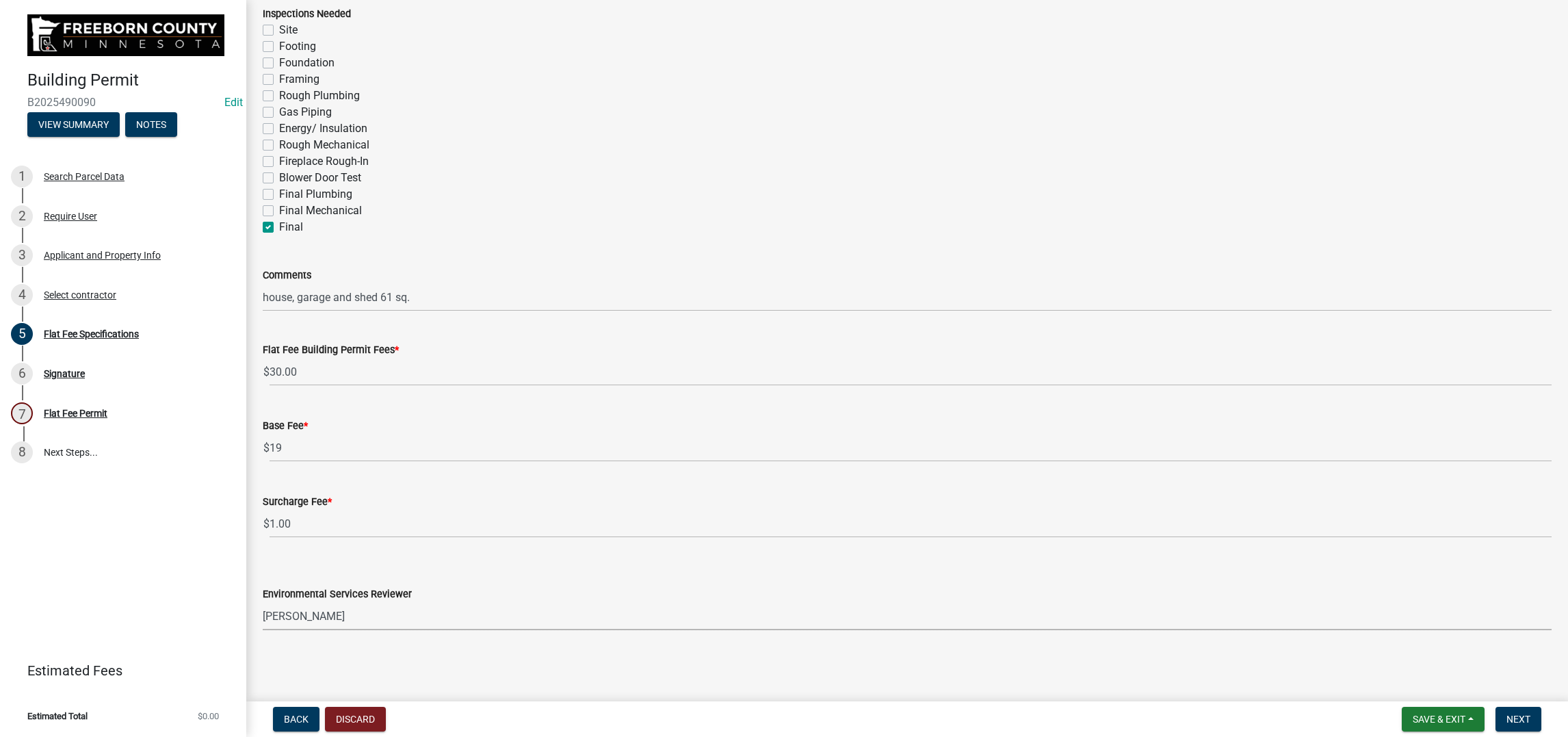
click at [270, 589] on select "Select Item... [PERSON_NAME] [PERSON_NAME] [PERSON_NAME] [PERSON_NAME] [PERSON_…" at bounding box center [907, 616] width 1289 height 28
select select "cf5e982a-8fde-449d-bcd8-be8cdfb99374"
click at [1289, 589] on span "Next" at bounding box center [1518, 719] width 24 height 11
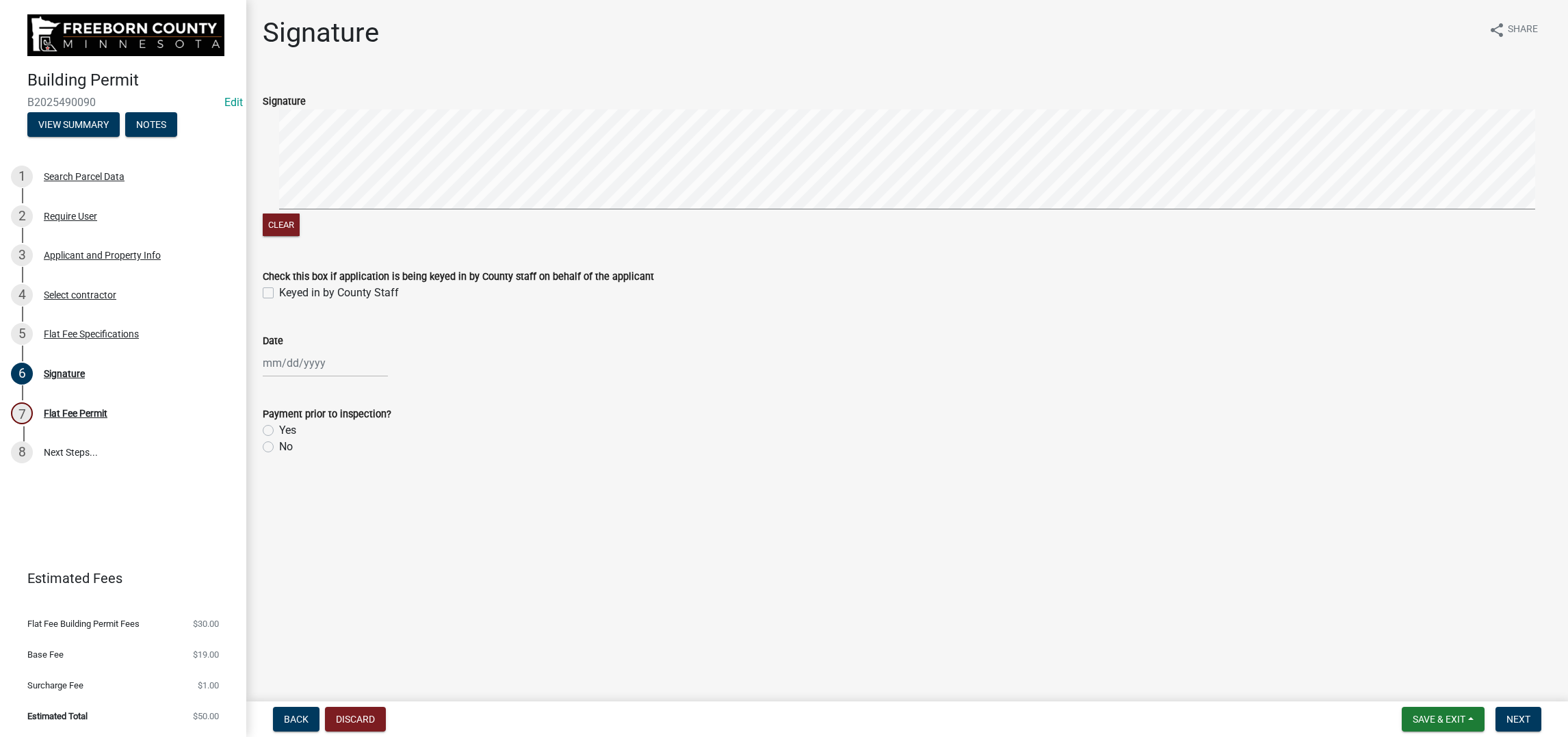
click at [279, 302] on label "Keyed in by County Staff" at bounding box center [339, 293] width 120 height 16
click at [279, 294] on input "Keyed in by County Staff" at bounding box center [283, 289] width 9 height 9
checkbox input "true"
click at [337, 377] on div at bounding box center [325, 363] width 125 height 28
select select "10"
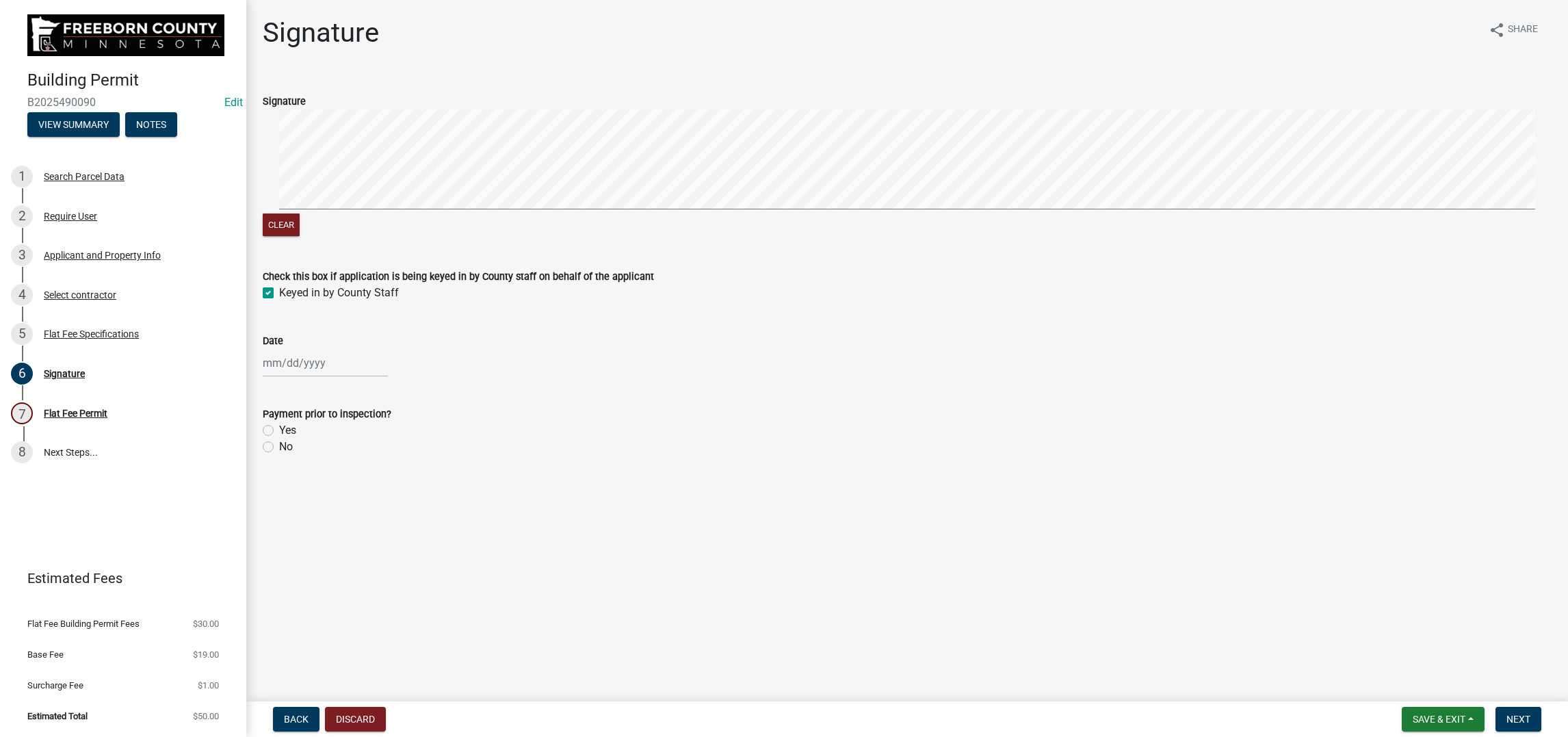
select select "2025"
click at [331, 243] on div "8" at bounding box center [320, 233] width 22 height 22
type input "[DATE]"
click at [279, 455] on label "No" at bounding box center [286, 446] width 14 height 16
click at [279, 448] on input "No" at bounding box center [283, 442] width 9 height 9
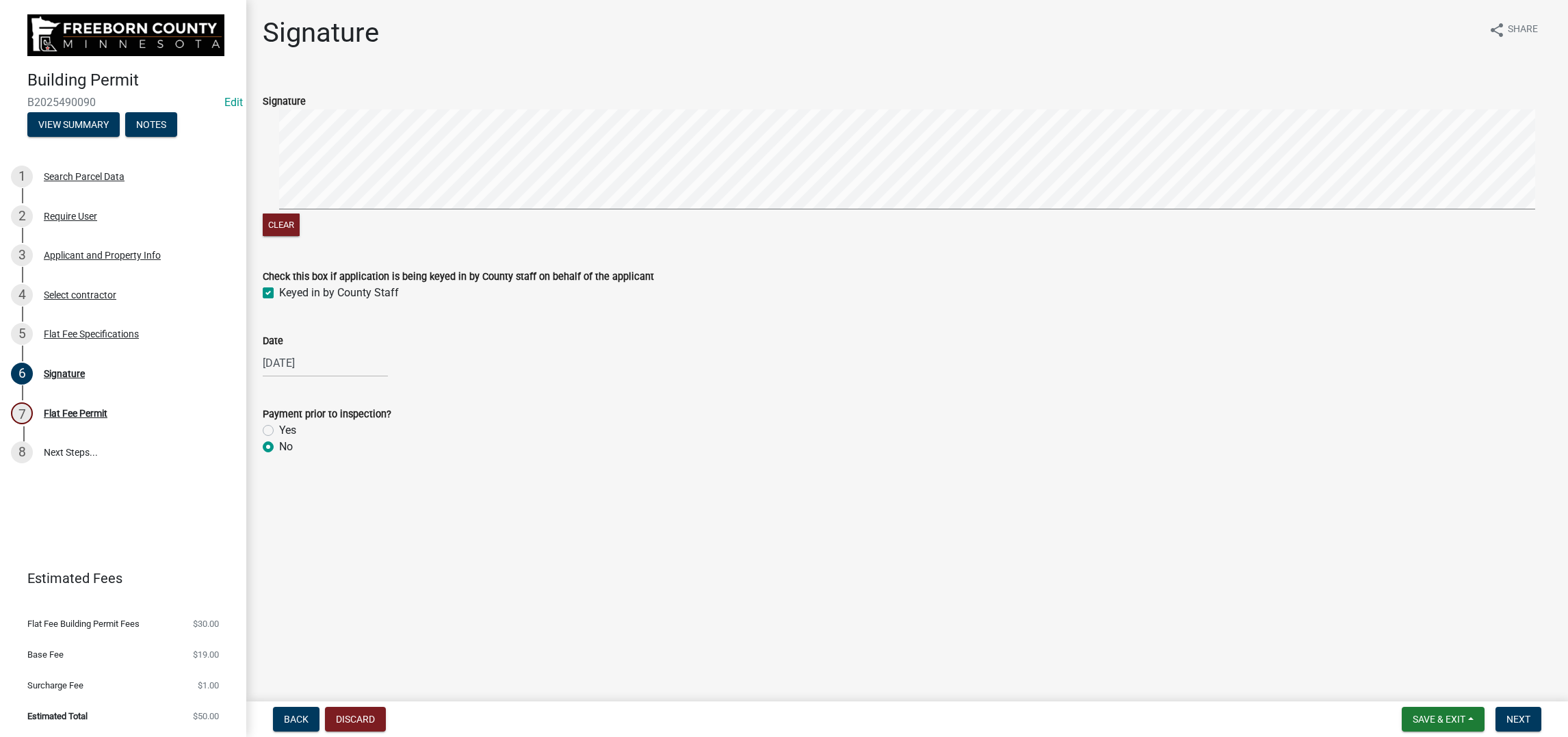
radio input "true"
click at [1289, 589] on span "Next" at bounding box center [1518, 719] width 24 height 11
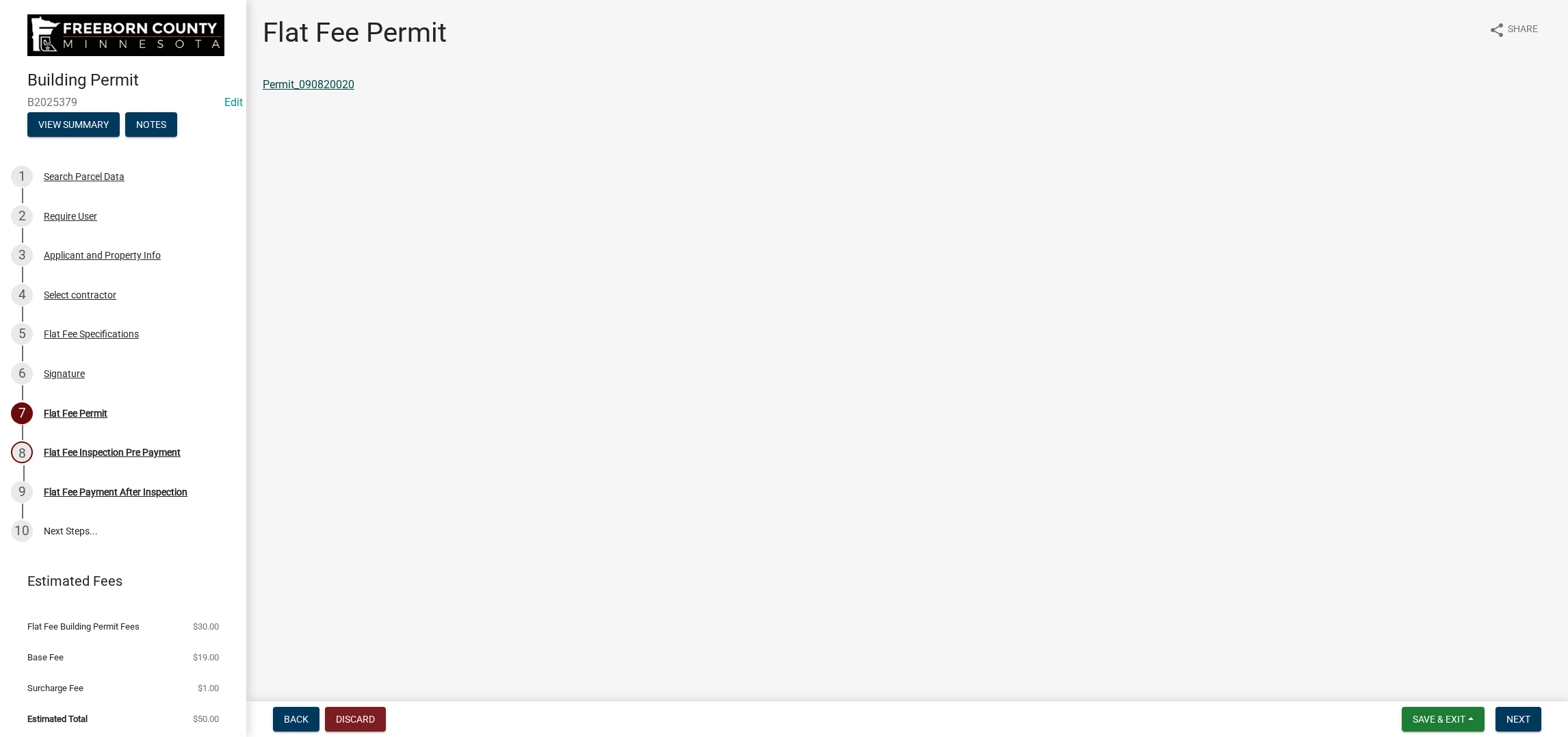
click at [327, 91] on link "Permit_090820020" at bounding box center [308, 83] width 92 height 13
click at [1289, 589] on button "Save & Exit" at bounding box center [1442, 719] width 82 height 24
click at [1289, 589] on button "Save & Exit" at bounding box center [1429, 672] width 110 height 33
